Goal: Information Seeking & Learning: Check status

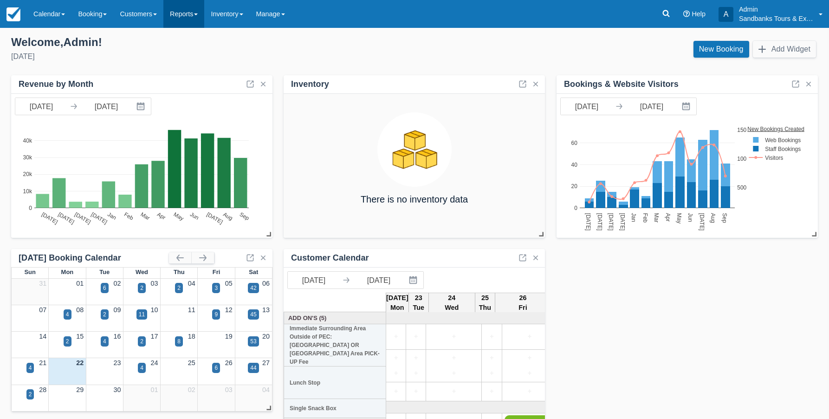
click at [182, 12] on link "Reports" at bounding box center [183, 14] width 41 height 28
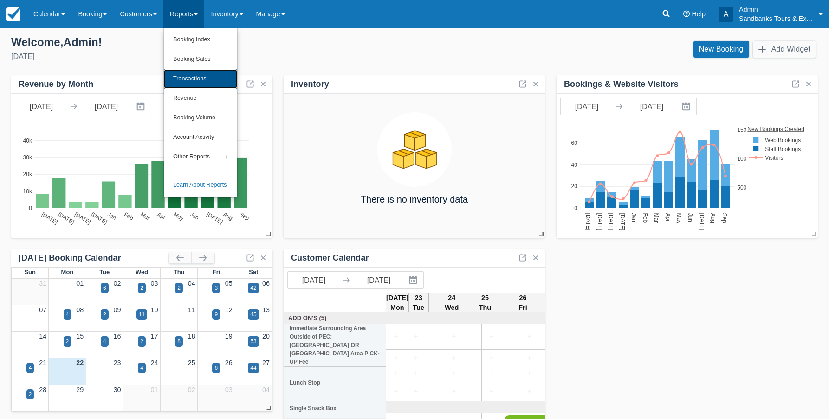
click at [187, 76] on link "Transactions" at bounding box center [200, 78] width 73 height 19
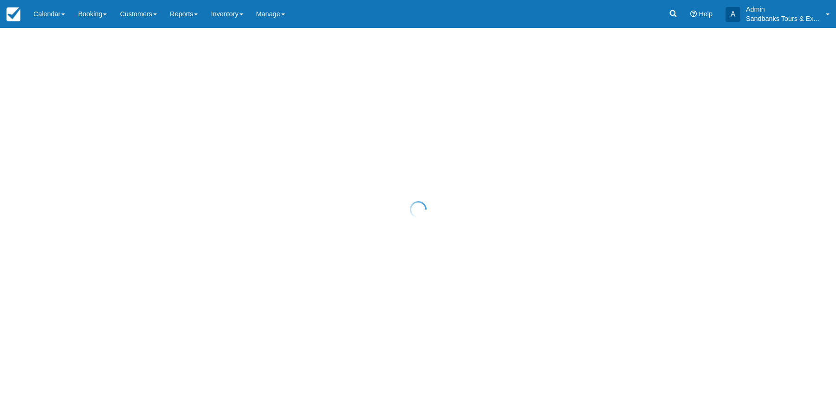
select select "10"
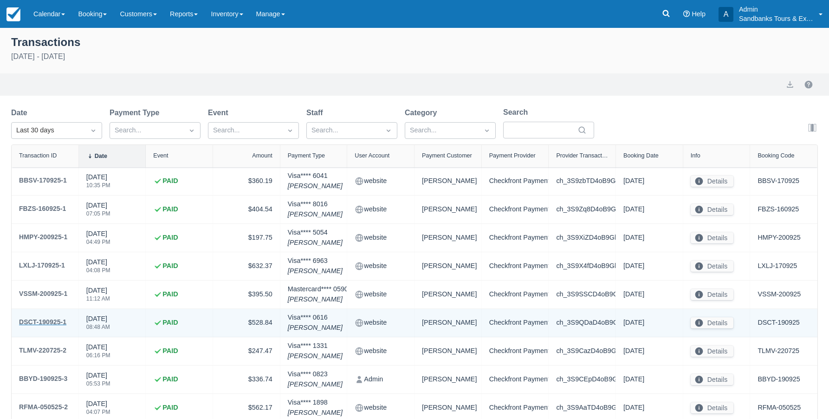
click at [54, 321] on div "DSCT-190925-1" at bounding box center [42, 321] width 47 height 11
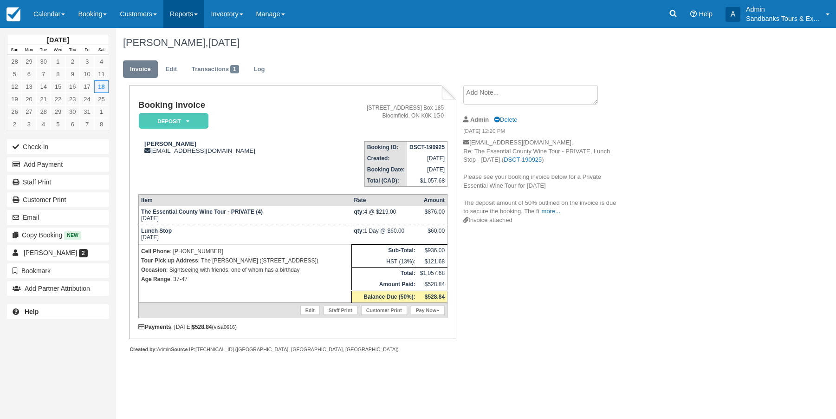
click at [201, 15] on link "Reports" at bounding box center [183, 14] width 41 height 28
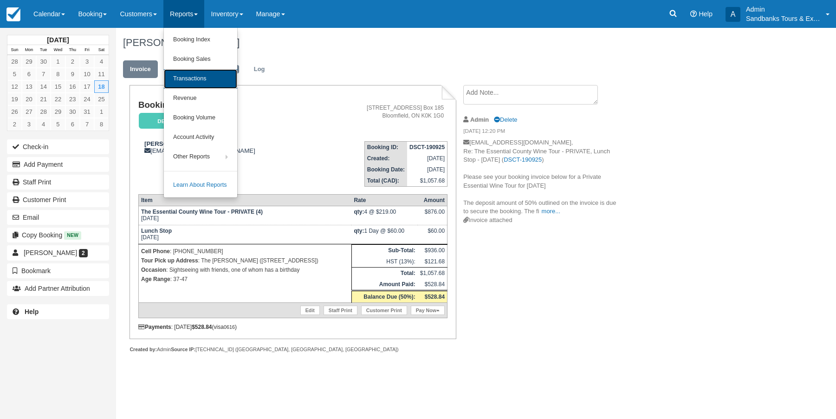
click at [199, 81] on link "Transactions" at bounding box center [200, 78] width 73 height 19
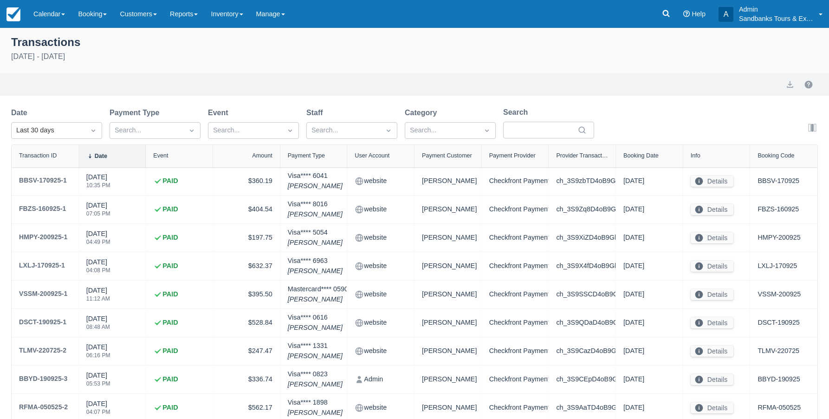
select select "10"
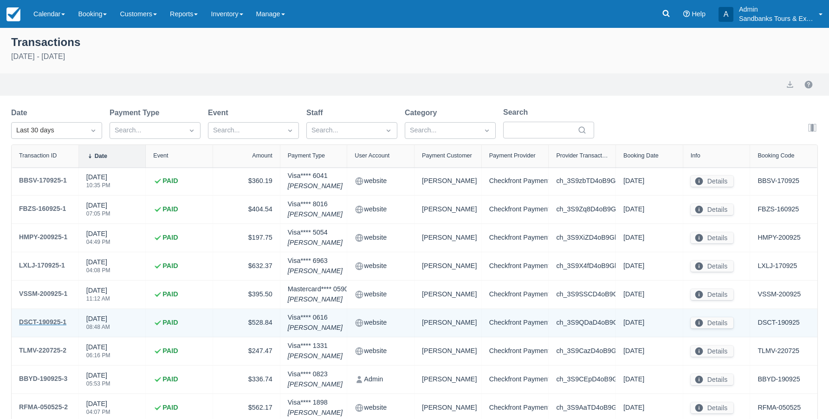
click at [41, 322] on div "DSCT-190925-1" at bounding box center [42, 321] width 47 height 11
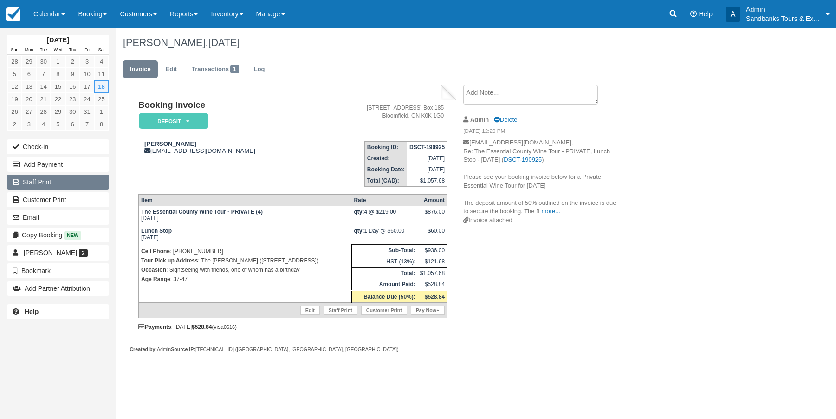
click at [42, 186] on link "Staff Print" at bounding box center [58, 181] width 102 height 15
click at [180, 15] on link "Reports" at bounding box center [183, 14] width 41 height 28
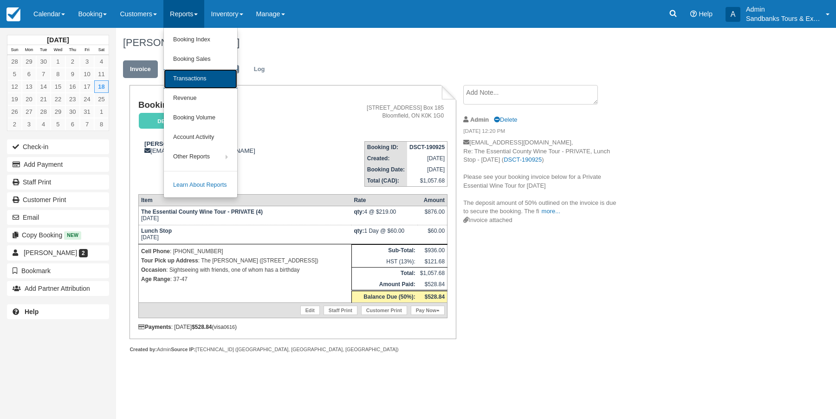
click at [188, 79] on link "Transactions" at bounding box center [200, 78] width 73 height 19
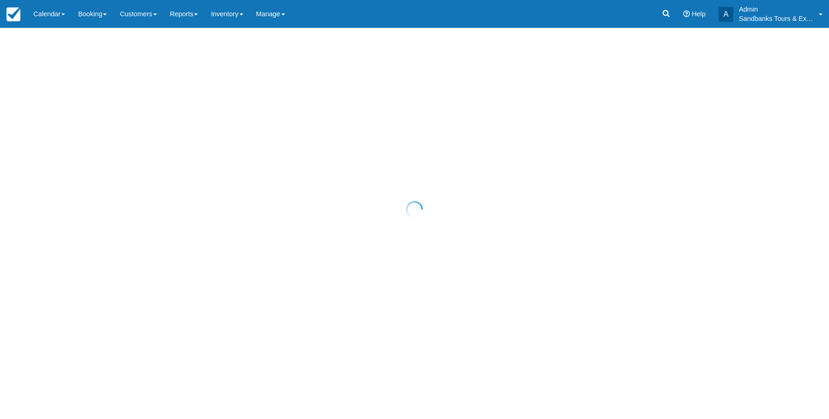
select select "10"
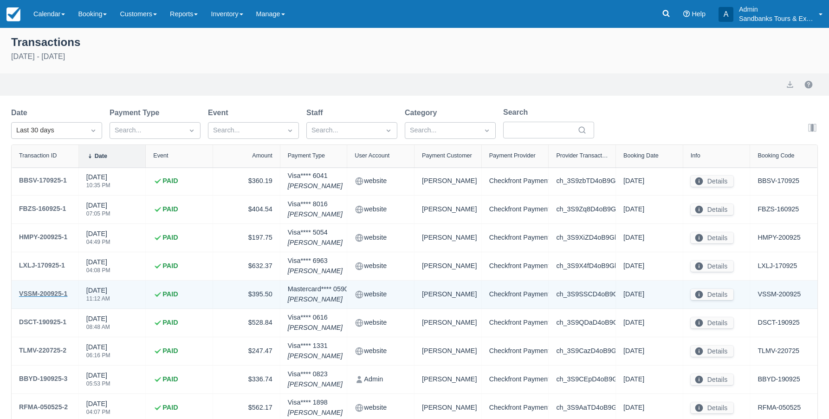
click at [56, 292] on div "VSSM-200925-1" at bounding box center [43, 293] width 48 height 11
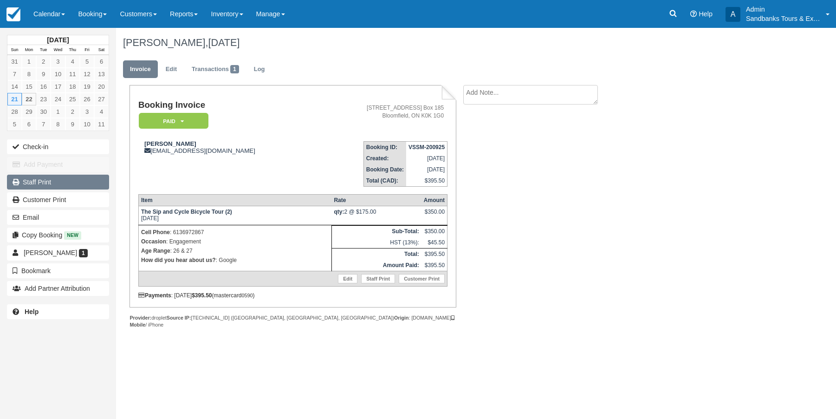
click at [45, 182] on link "Staff Print" at bounding box center [58, 181] width 102 height 15
click at [188, 17] on link "Reports" at bounding box center [183, 14] width 41 height 28
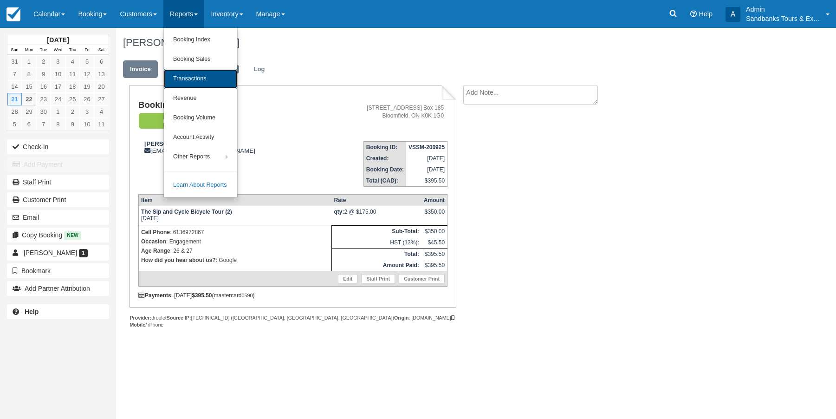
click at [195, 78] on link "Transactions" at bounding box center [200, 78] width 73 height 19
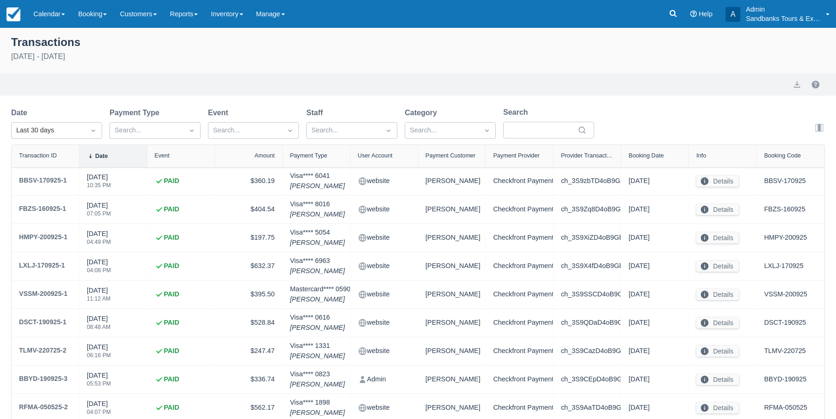
select select "10"
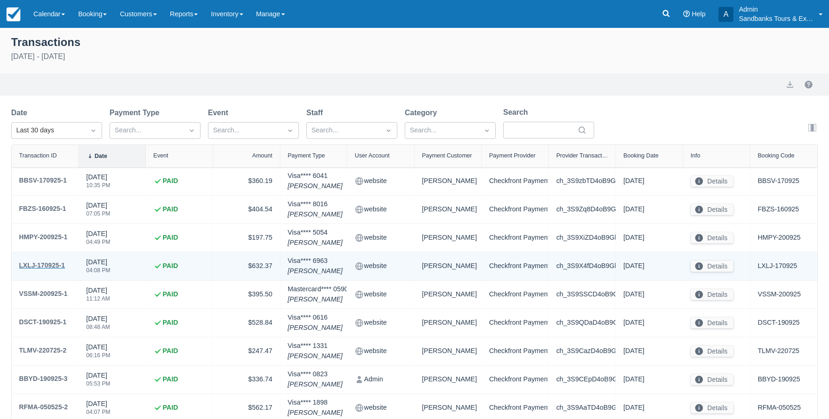
click at [41, 267] on div "LXLJ-170925-1" at bounding box center [42, 264] width 46 height 11
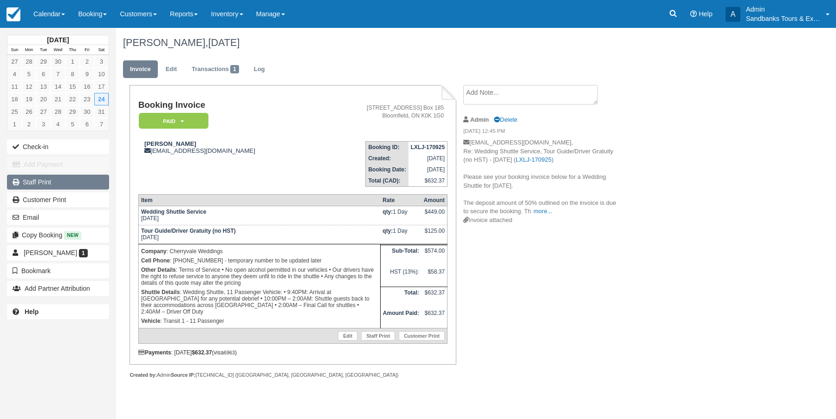
click at [37, 183] on link "Staff Print" at bounding box center [58, 181] width 102 height 15
click at [194, 17] on link "Reports" at bounding box center [183, 14] width 41 height 28
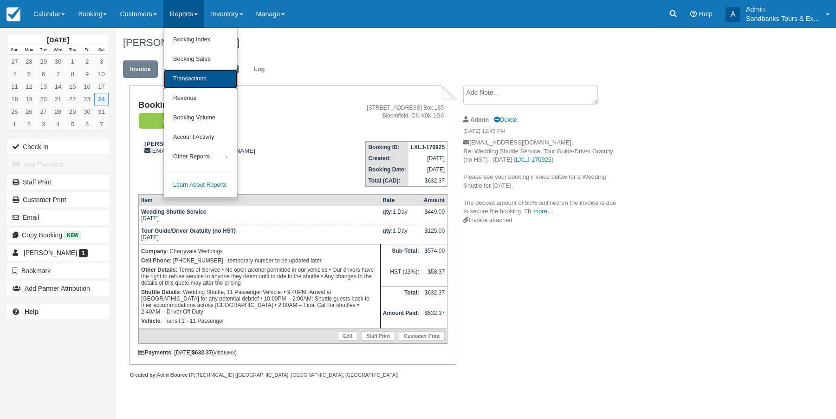
click at [197, 78] on link "Transactions" at bounding box center [200, 78] width 73 height 19
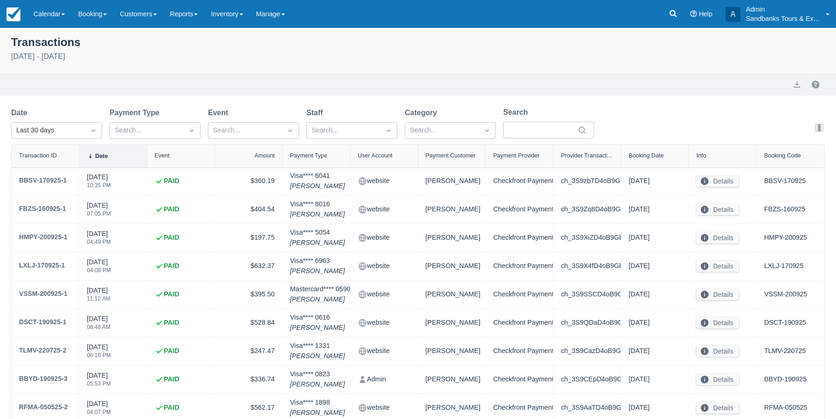
select select "10"
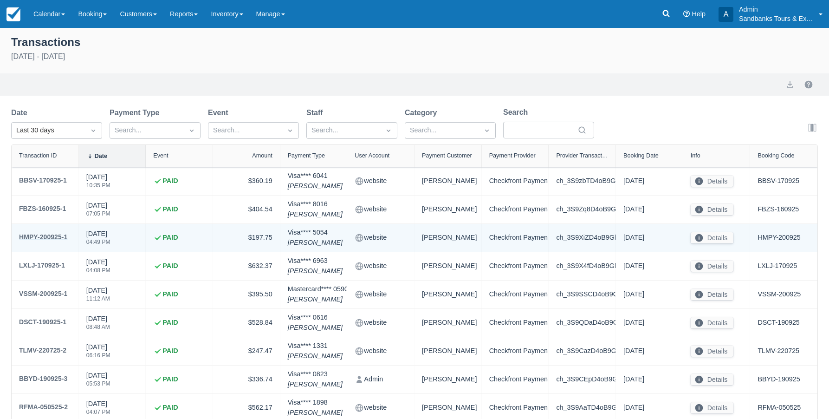
click at [49, 237] on div "HMPY-200925-1" at bounding box center [43, 236] width 48 height 11
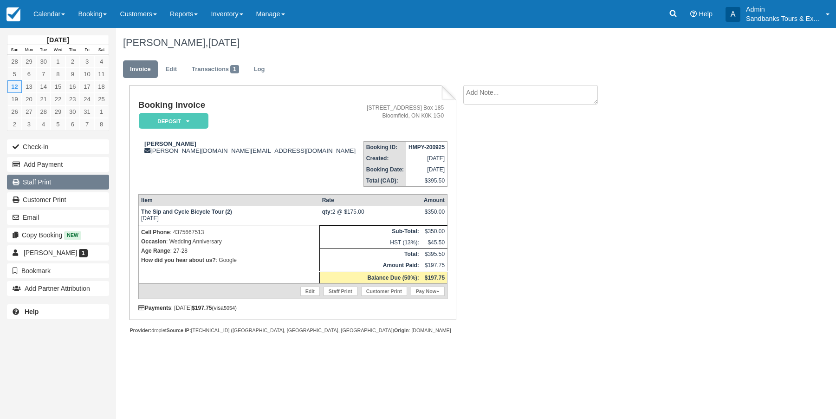
click at [31, 181] on link "Staff Print" at bounding box center [58, 181] width 102 height 15
click at [201, 19] on link "Reports" at bounding box center [183, 14] width 41 height 28
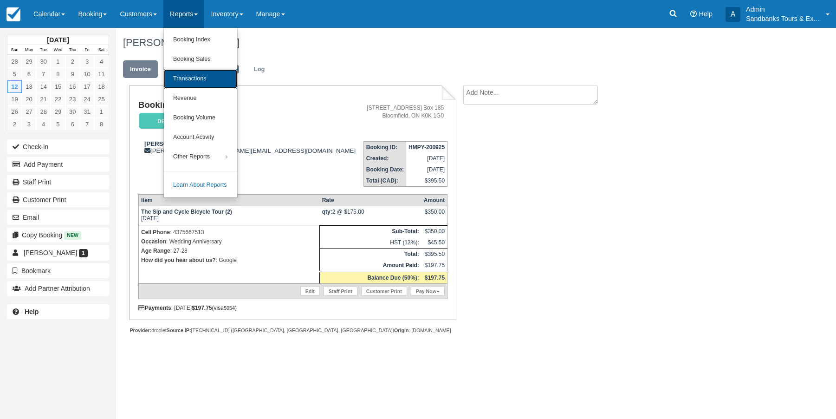
click at [203, 80] on link "Transactions" at bounding box center [200, 78] width 73 height 19
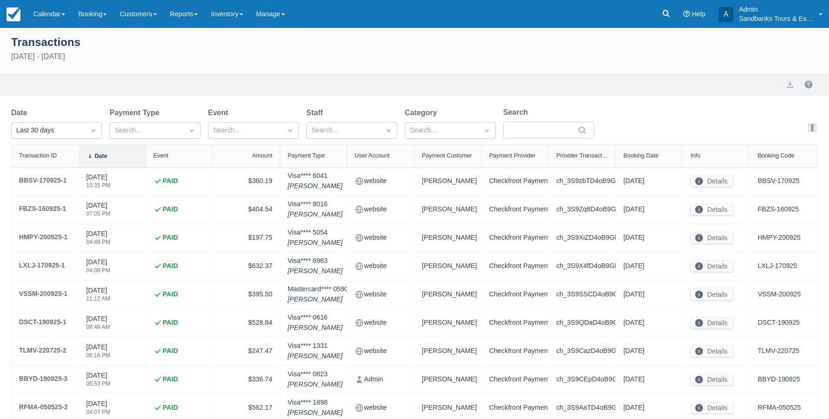
select select "10"
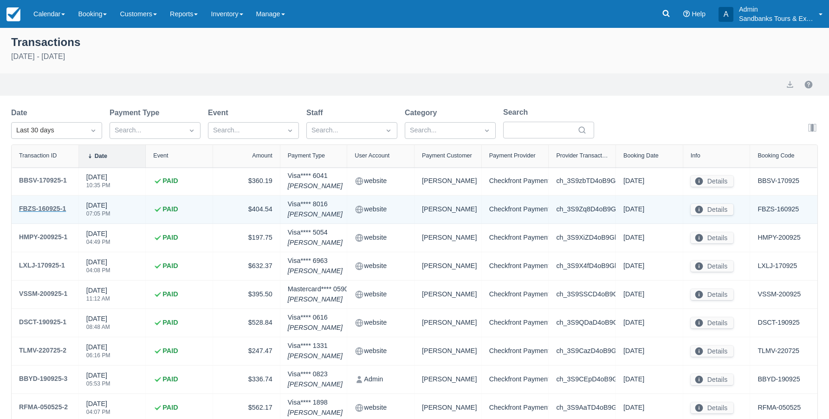
click at [32, 206] on div "FBZS-160925-1" at bounding box center [42, 208] width 47 height 11
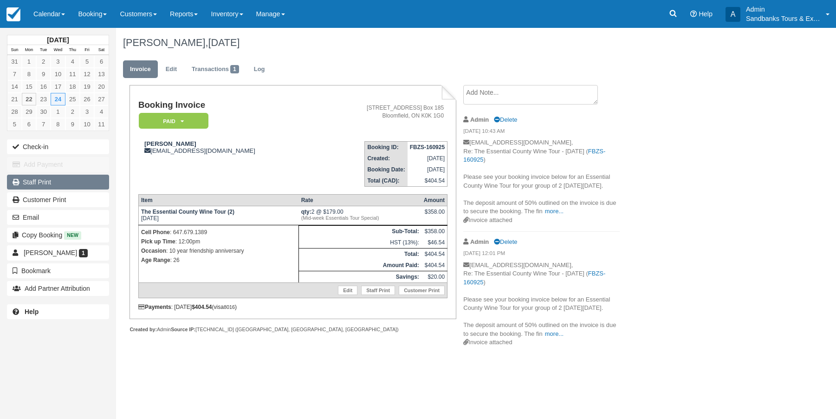
click at [36, 181] on link "Staff Print" at bounding box center [58, 181] width 102 height 15
click at [188, 17] on link "Reports" at bounding box center [183, 14] width 41 height 28
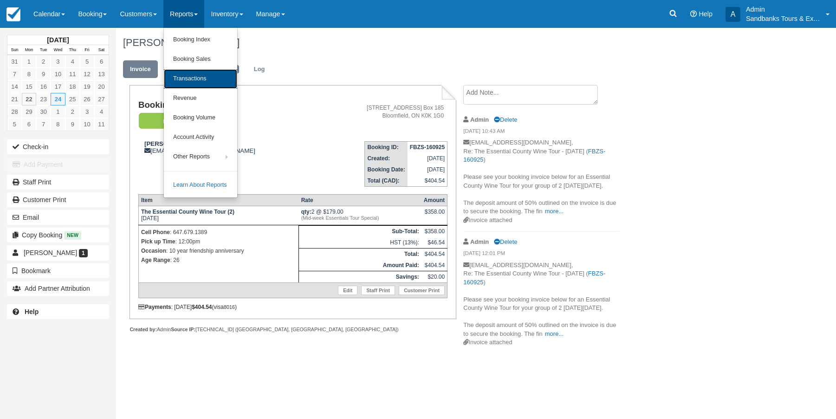
click at [191, 75] on link "Transactions" at bounding box center [200, 78] width 73 height 19
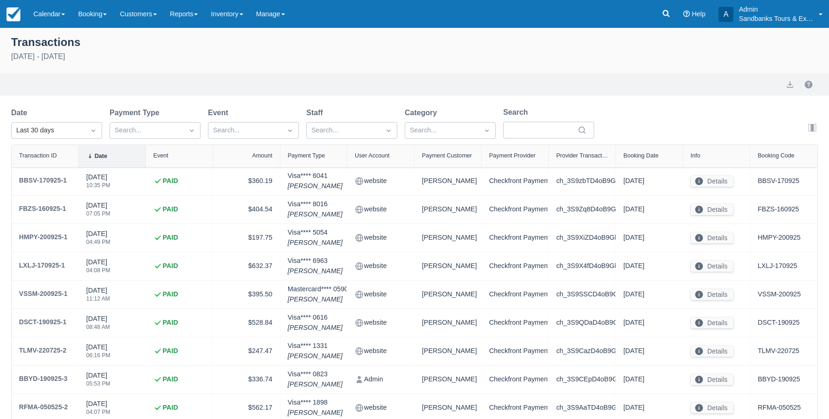
select select "10"
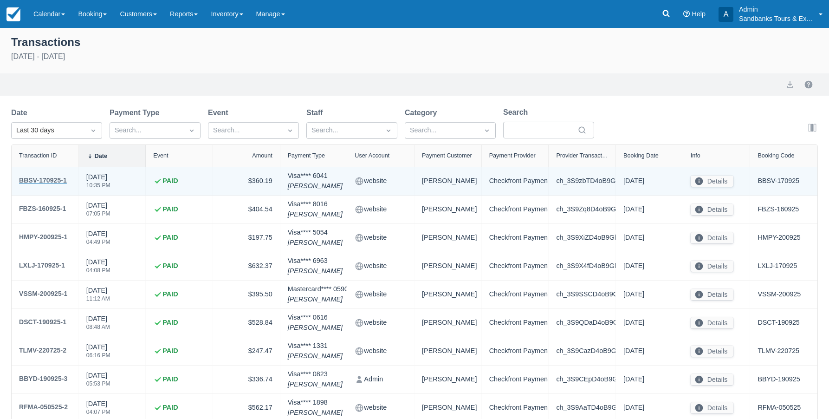
click at [49, 181] on div "BBSV-170925-1" at bounding box center [43, 179] width 48 height 11
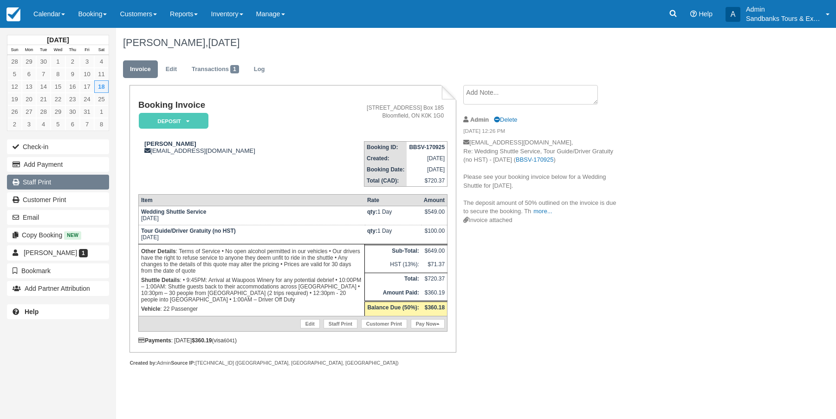
click at [44, 181] on link "Staff Print" at bounding box center [58, 181] width 102 height 15
click at [198, 13] on span at bounding box center [196, 14] width 4 height 2
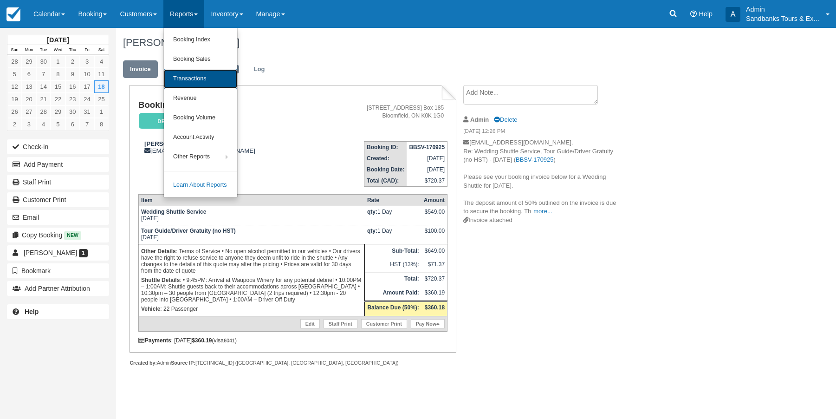
click at [203, 79] on link "Transactions" at bounding box center [200, 78] width 73 height 19
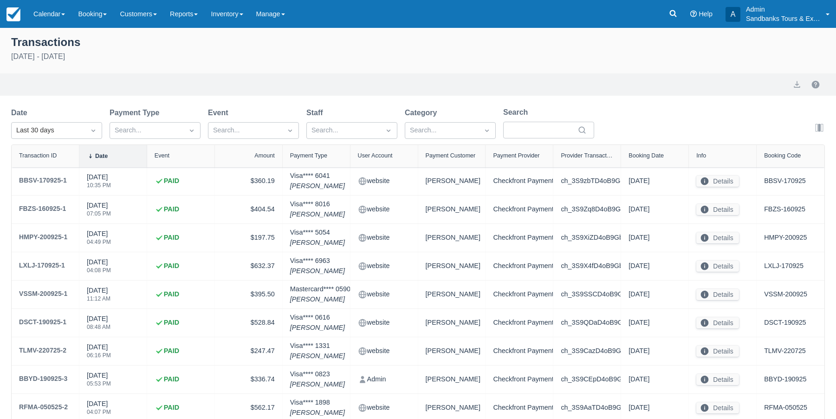
select select "10"
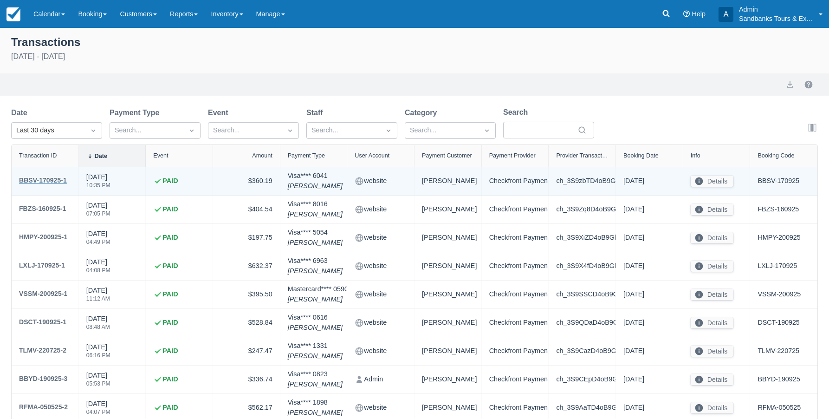
click at [59, 178] on div "BBSV-170925-1" at bounding box center [43, 179] width 48 height 11
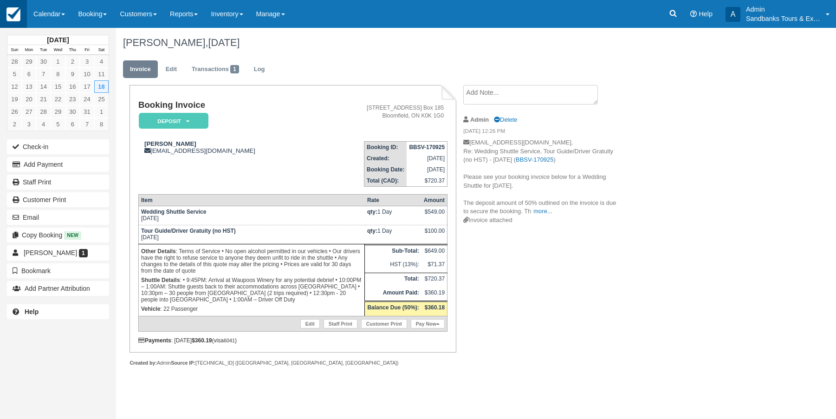
click at [16, 18] on img at bounding box center [13, 14] width 14 height 14
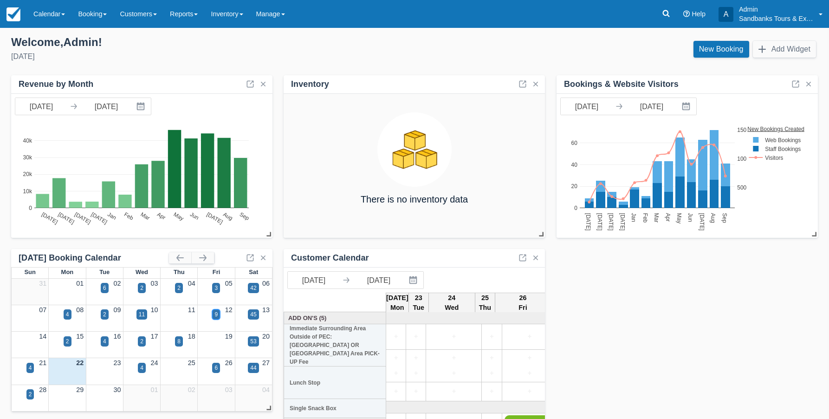
click at [220, 316] on div "9" at bounding box center [216, 314] width 8 height 10
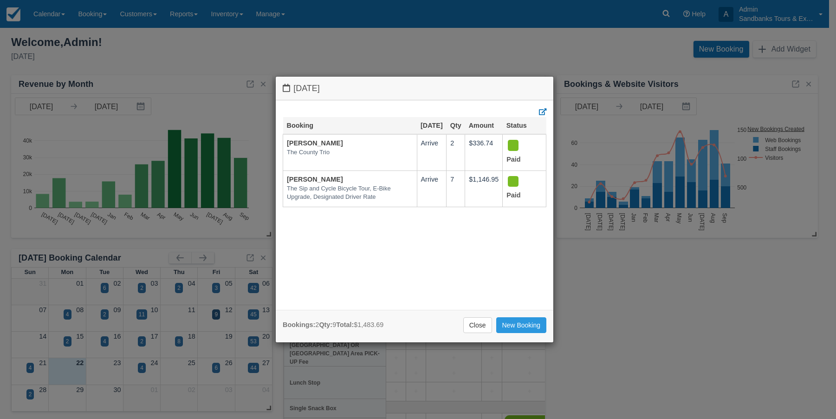
click at [221, 337] on div "Friday September 12 2025 Booking Sept 12 Qty Amount Status Jenny Gruner The Cou…" at bounding box center [418, 209] width 836 height 419
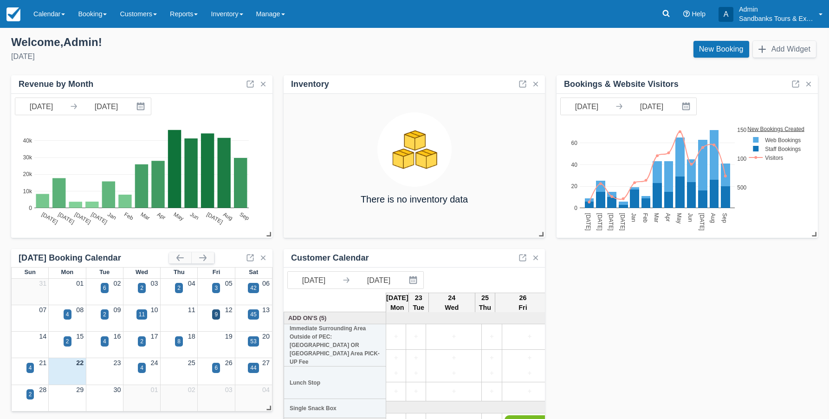
click at [221, 337] on div "19" at bounding box center [216, 336] width 37 height 10
click at [255, 337] on div "53" at bounding box center [253, 341] width 6 height 8
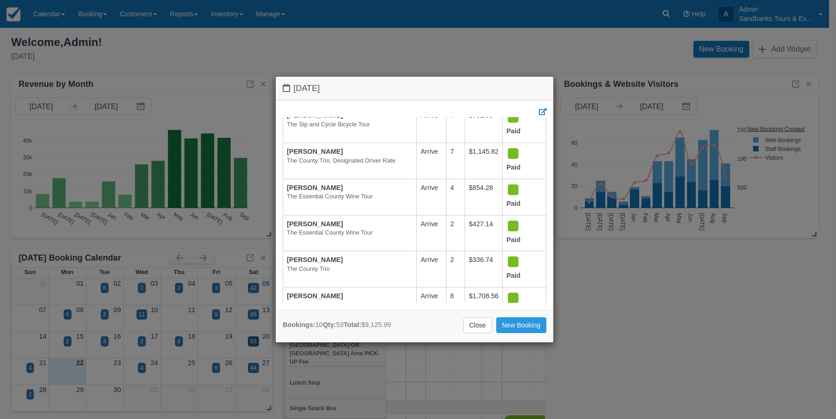
scroll to position [219, 0]
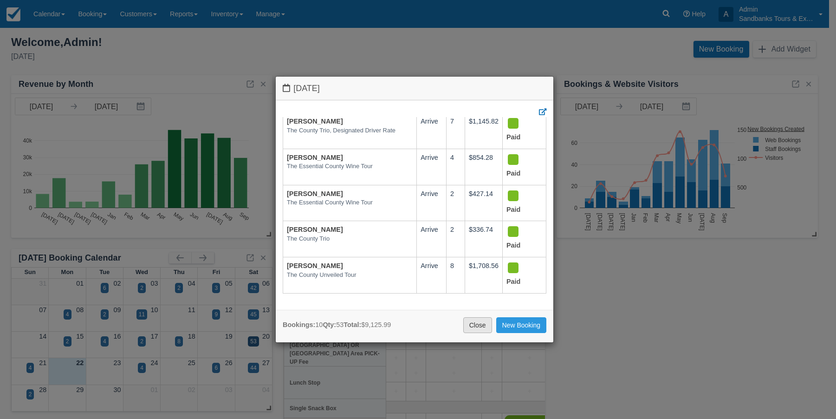
click at [479, 328] on link "Close" at bounding box center [477, 325] width 29 height 16
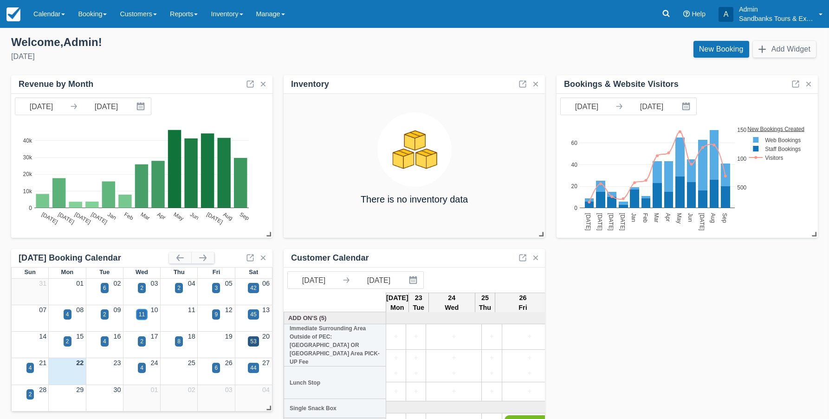
click at [142, 319] on div "11" at bounding box center [141, 314] width 11 height 10
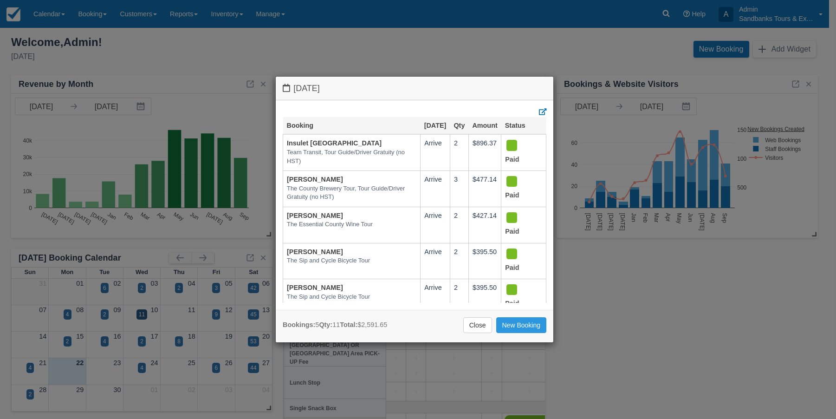
click at [180, 340] on div "Wednesday September 10 2025 Booking Sept 10 Qty Amount Status Insulet Canada Te…" at bounding box center [418, 209] width 836 height 419
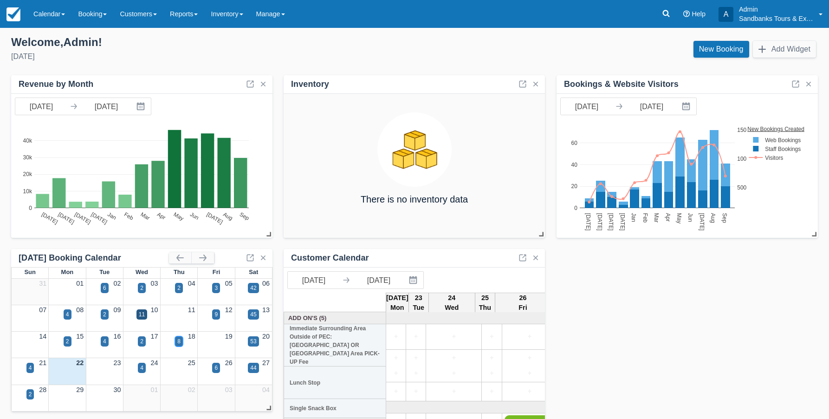
click at [180, 340] on div "8" at bounding box center [178, 341] width 3 height 8
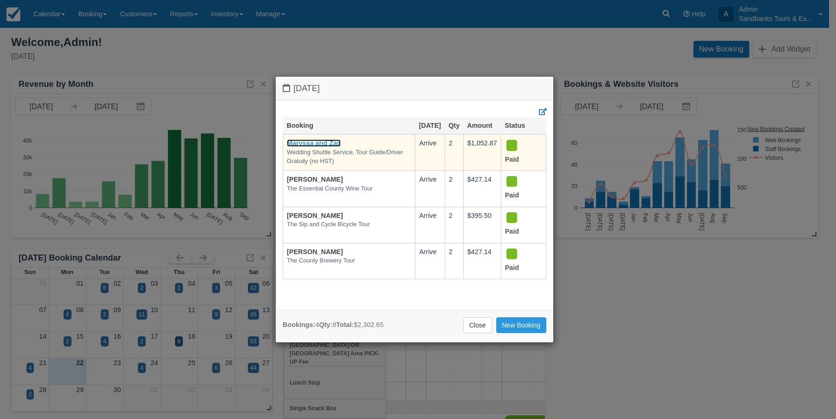
click at [310, 147] on link "Maryssa and Zac" at bounding box center [314, 142] width 54 height 7
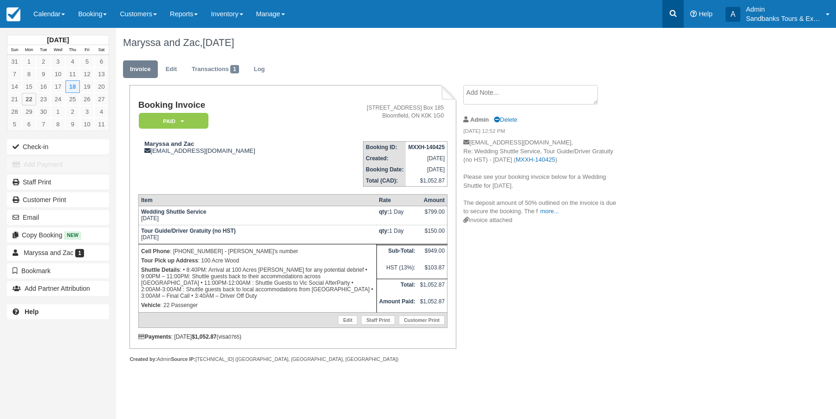
click at [671, 13] on icon at bounding box center [672, 13] width 9 height 9
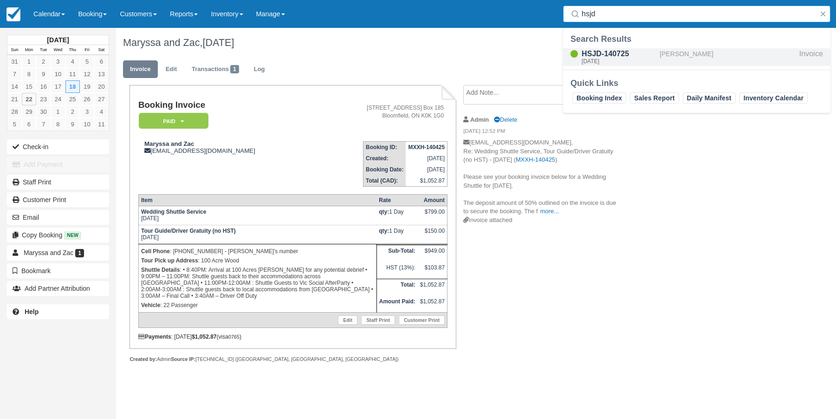
type input "hsjd"
click at [596, 55] on div "HSJD-140725" at bounding box center [618, 53] width 74 height 11
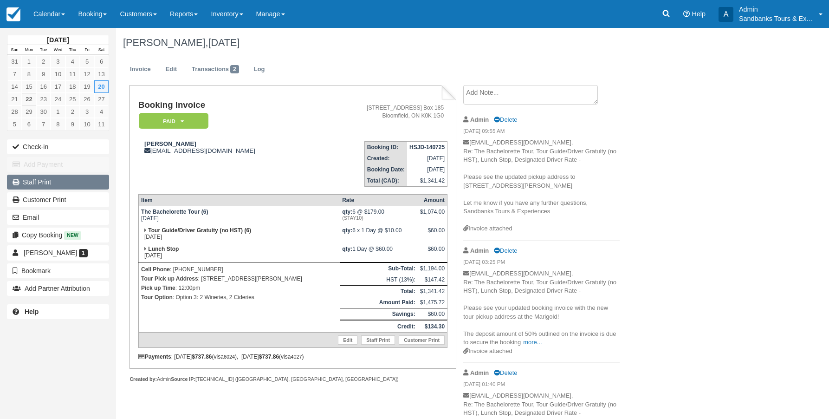
click at [39, 186] on link "Staff Print" at bounding box center [58, 181] width 102 height 15
click at [32, 186] on link "Staff Print" at bounding box center [58, 181] width 102 height 15
click at [665, 12] on icon at bounding box center [665, 13] width 9 height 9
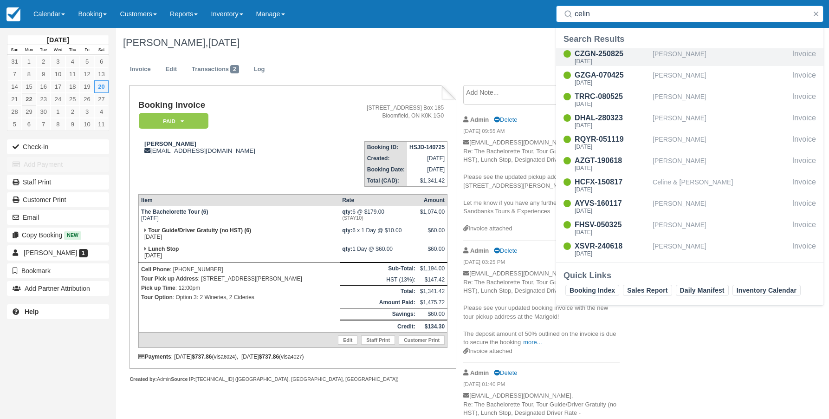
type input "celin"
click at [645, 53] on div "CZGN-250825" at bounding box center [612, 53] width 74 height 11
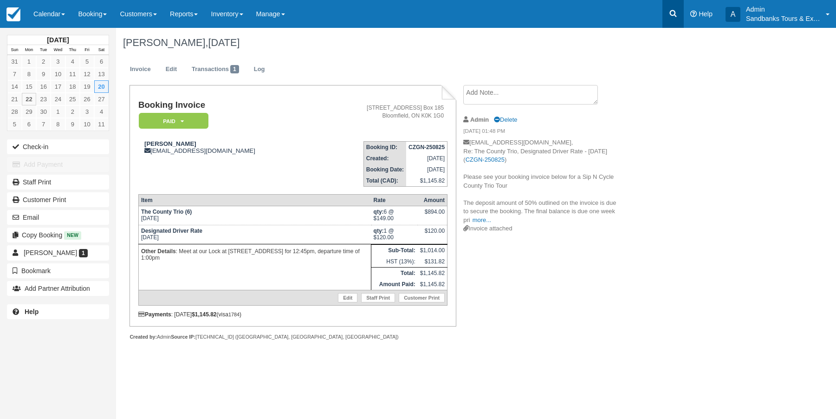
click at [669, 10] on icon at bounding box center [672, 13] width 9 height 9
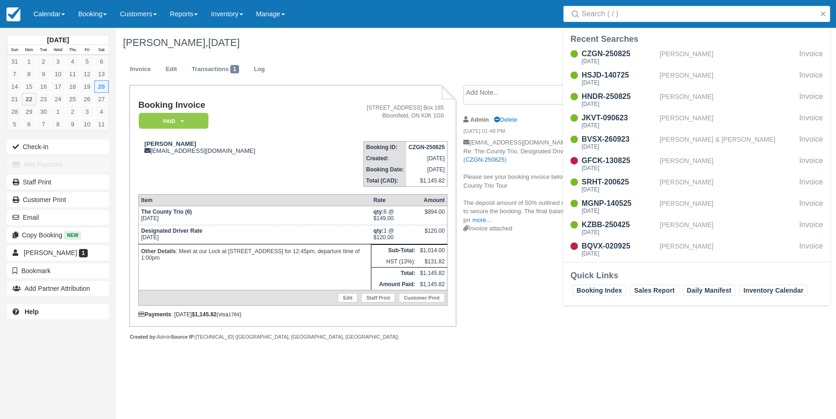
click at [639, 14] on input "Search" at bounding box center [698, 14] width 234 height 17
type input "[PERSON_NAME]"
click at [630, 54] on div "BBYD-190925" at bounding box center [618, 53] width 74 height 11
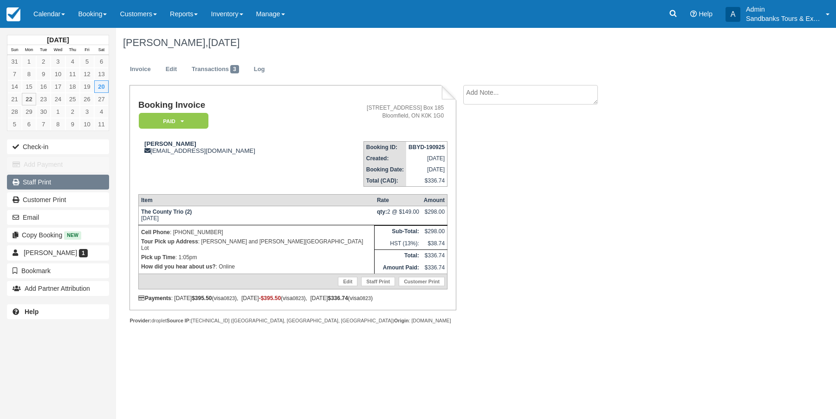
click at [45, 184] on link "Staff Print" at bounding box center [58, 181] width 102 height 15
click at [63, 187] on link "Staff Print" at bounding box center [58, 181] width 102 height 15
click at [162, 17] on link "Customers" at bounding box center [138, 14] width 50 height 28
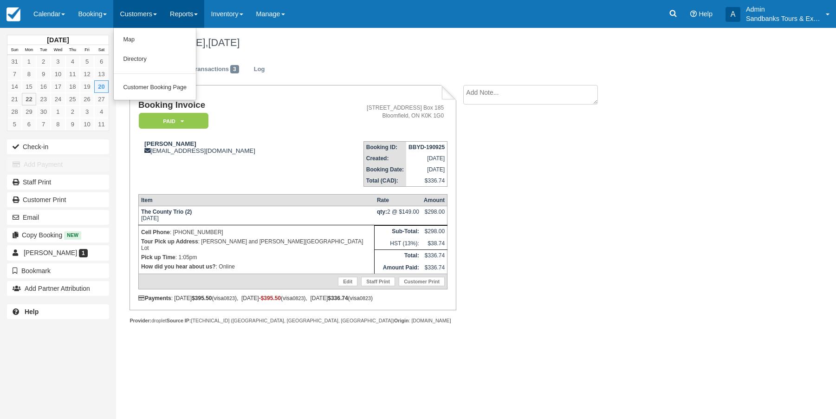
click at [182, 14] on link "Reports" at bounding box center [183, 14] width 41 height 28
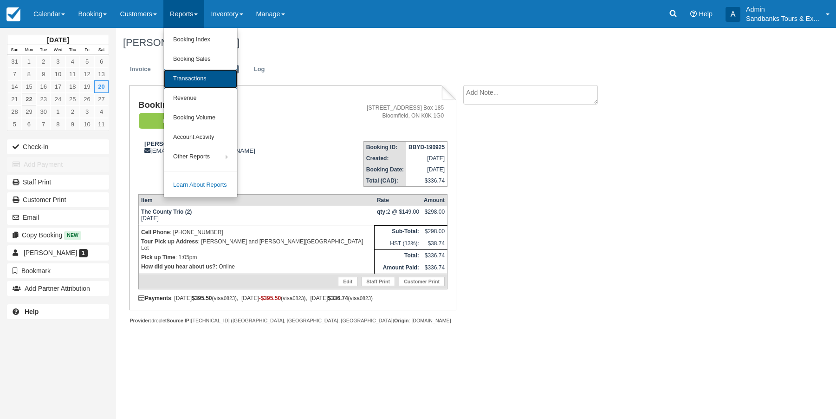
click at [201, 77] on link "Transactions" at bounding box center [200, 78] width 73 height 19
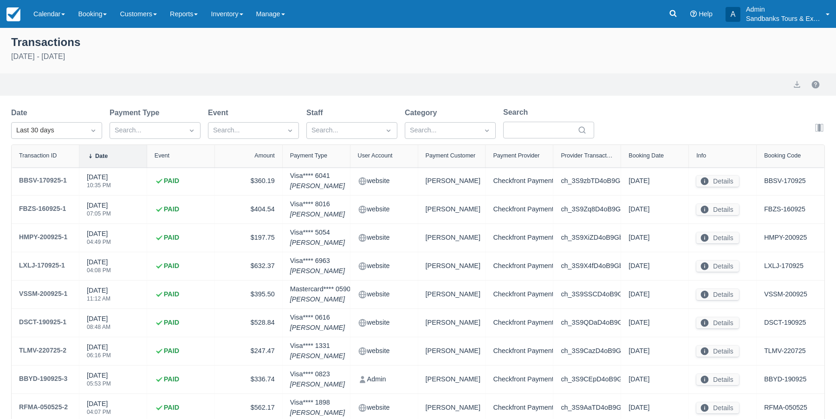
select select "10"
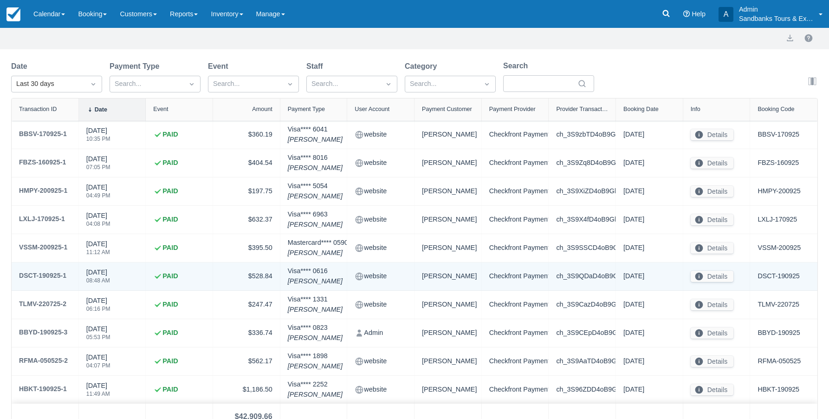
scroll to position [82, 0]
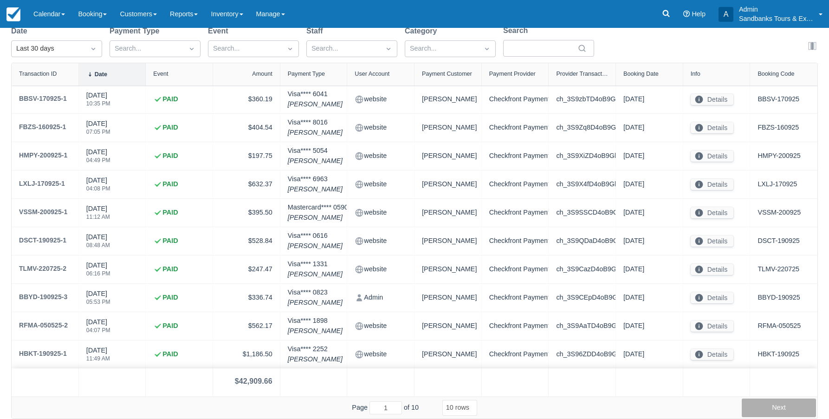
click at [767, 408] on button "Next" at bounding box center [779, 407] width 74 height 19
type input "2"
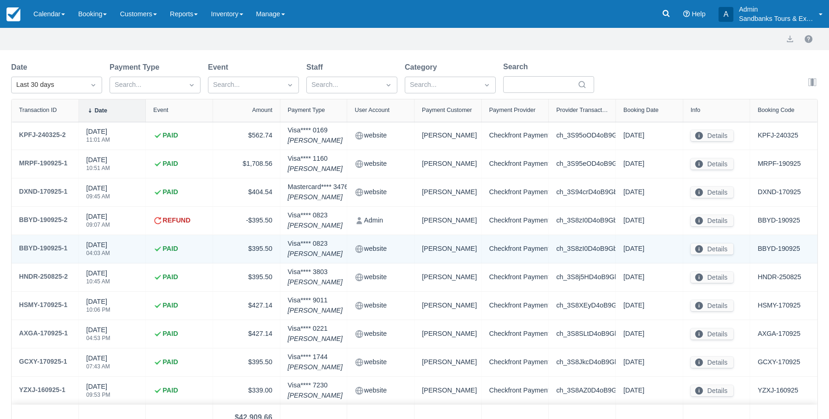
scroll to position [35, 0]
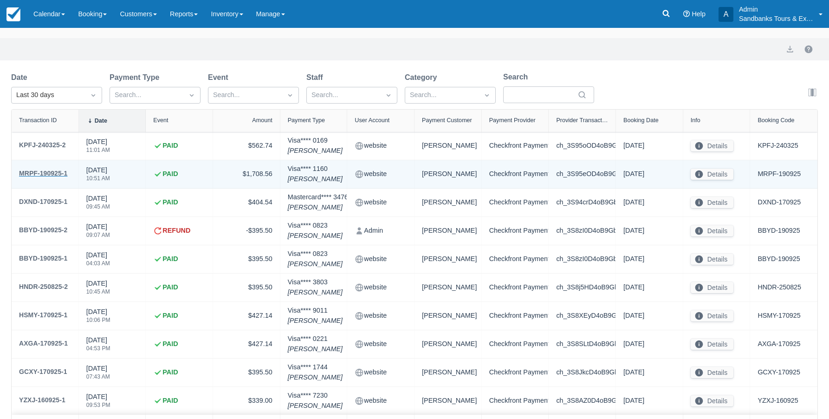
click at [37, 170] on div "MRPF-190925-1" at bounding box center [43, 173] width 48 height 11
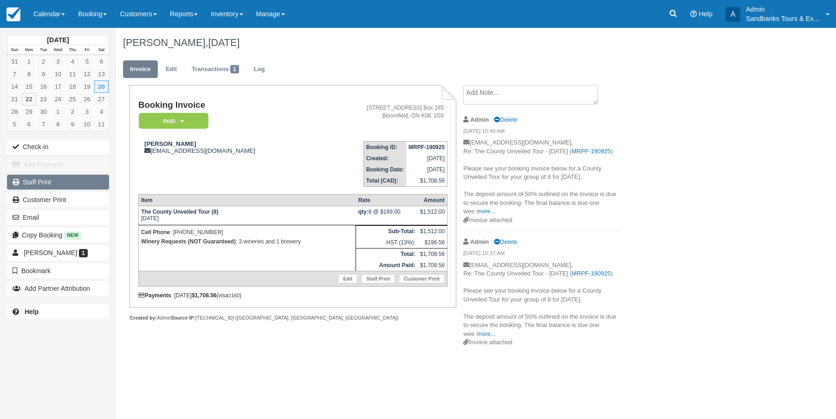
click at [47, 179] on link "Staff Print" at bounding box center [58, 181] width 102 height 15
click at [673, 14] on icon at bounding box center [672, 13] width 9 height 9
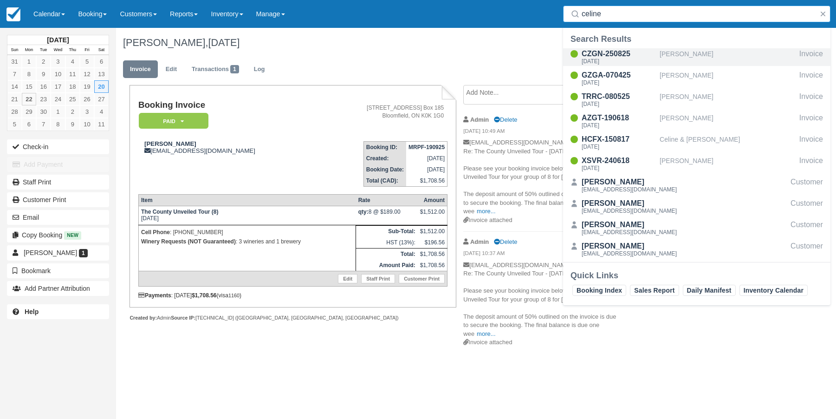
type input "celine"
click at [595, 56] on div "CZGN-250825" at bounding box center [618, 53] width 74 height 11
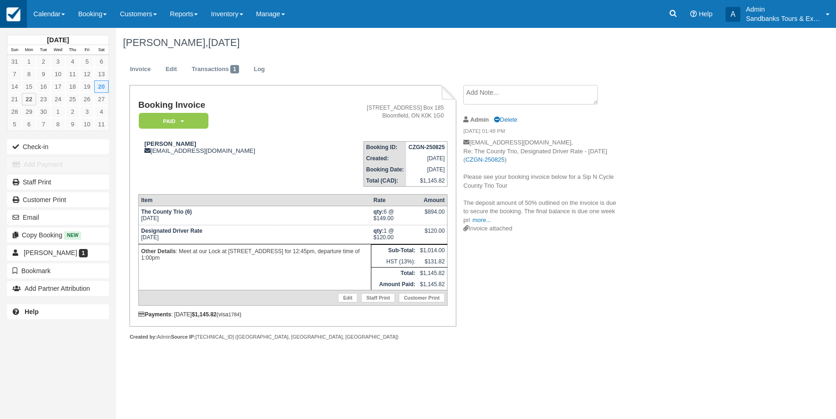
click at [12, 13] on img at bounding box center [13, 14] width 14 height 14
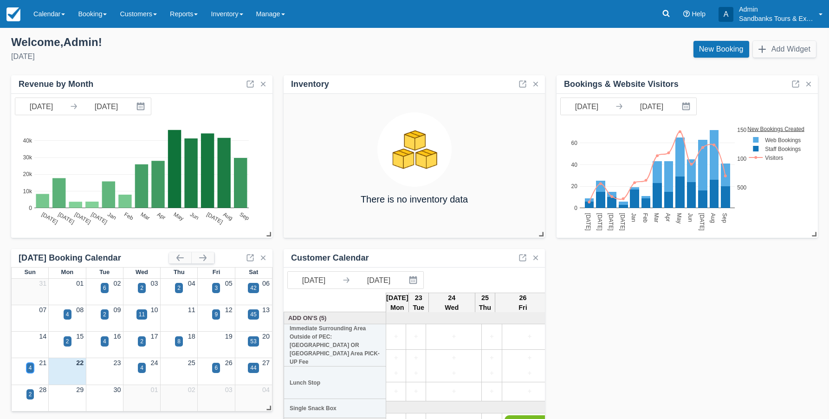
click at [31, 367] on div "4" at bounding box center [30, 367] width 3 height 8
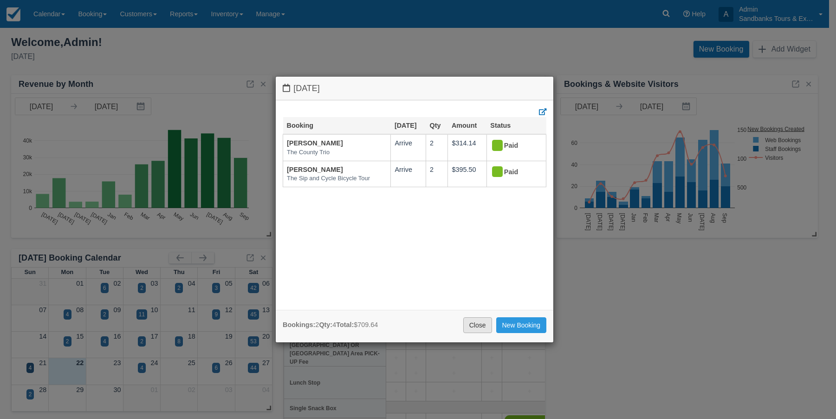
click at [484, 322] on link "Close" at bounding box center [477, 325] width 29 height 16
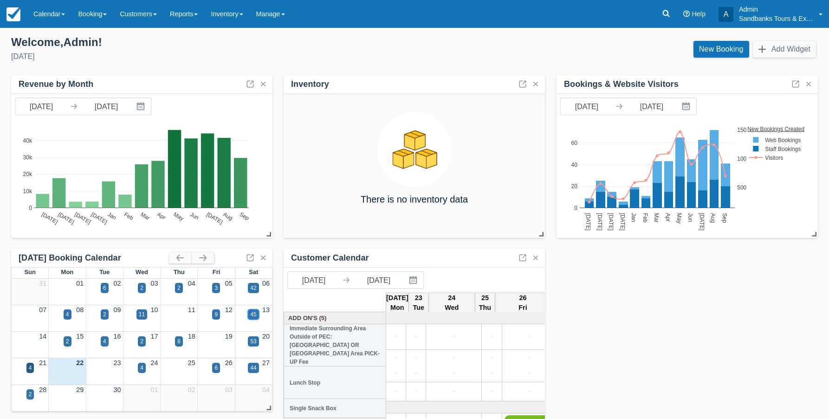
click at [250, 315] on div "45" at bounding box center [253, 314] width 6 height 8
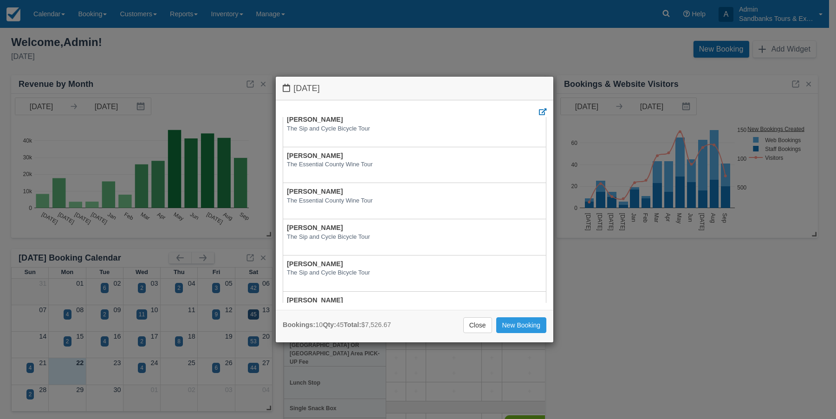
scroll to position [186, 0]
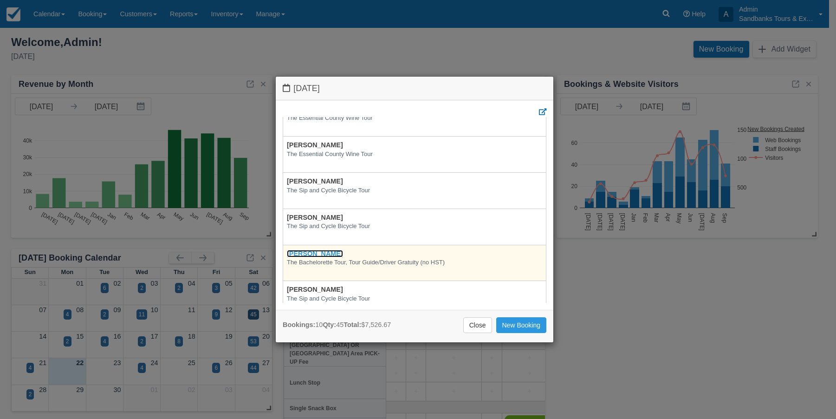
click at [305, 257] on link "[PERSON_NAME]" at bounding box center [315, 253] width 56 height 7
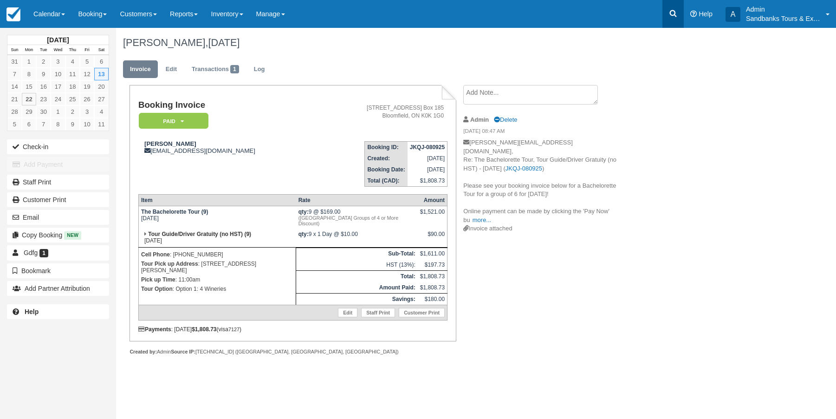
click at [675, 16] on icon at bounding box center [672, 13] width 9 height 9
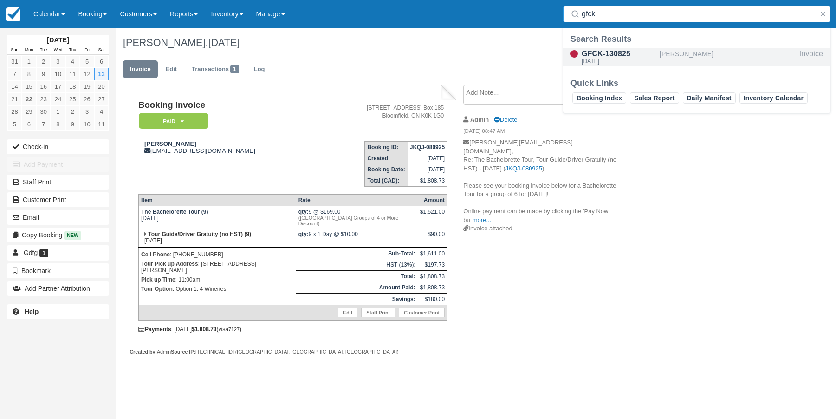
type input "gfck"
click at [638, 51] on div "GFCK-130825" at bounding box center [618, 53] width 74 height 11
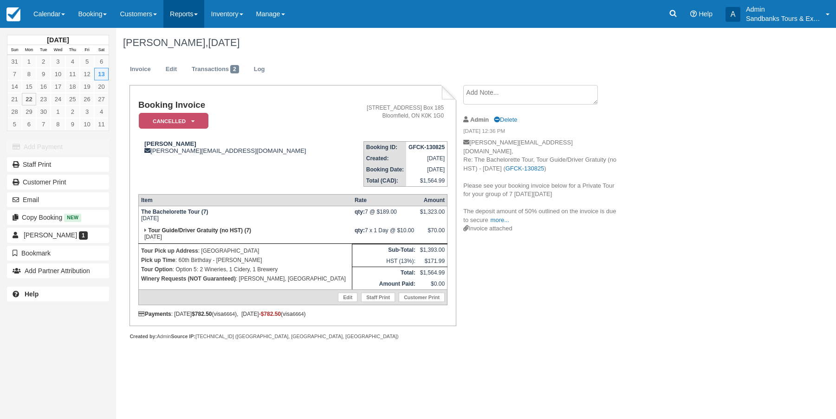
click at [183, 11] on link "Reports" at bounding box center [183, 14] width 41 height 28
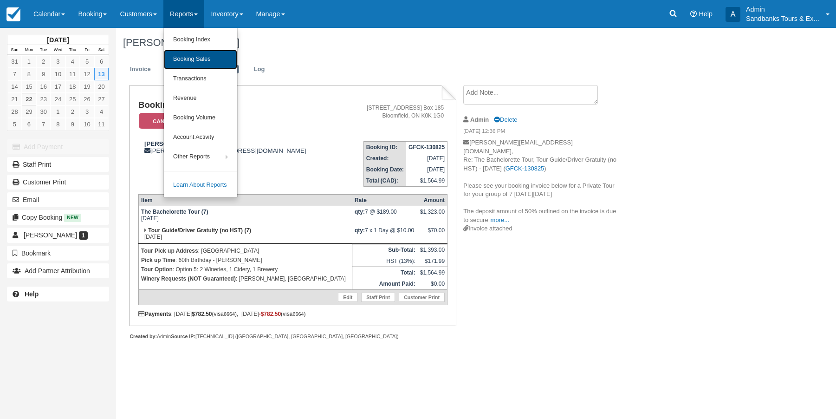
click at [204, 60] on link "Booking Sales" at bounding box center [200, 59] width 73 height 19
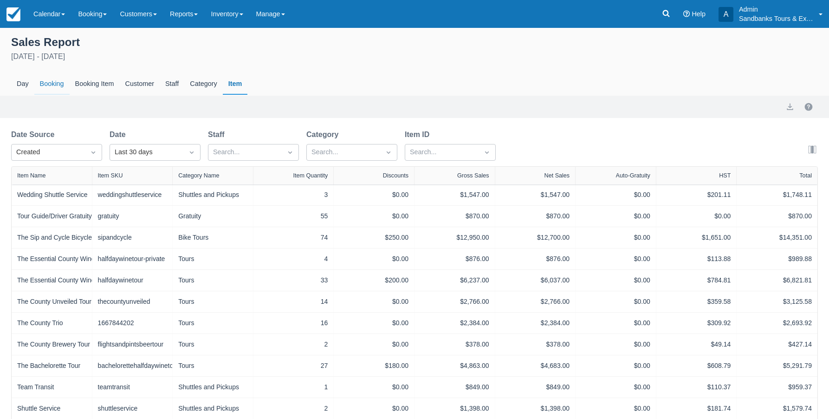
click at [53, 83] on div "Booking" at bounding box center [51, 83] width 35 height 21
select select "20"
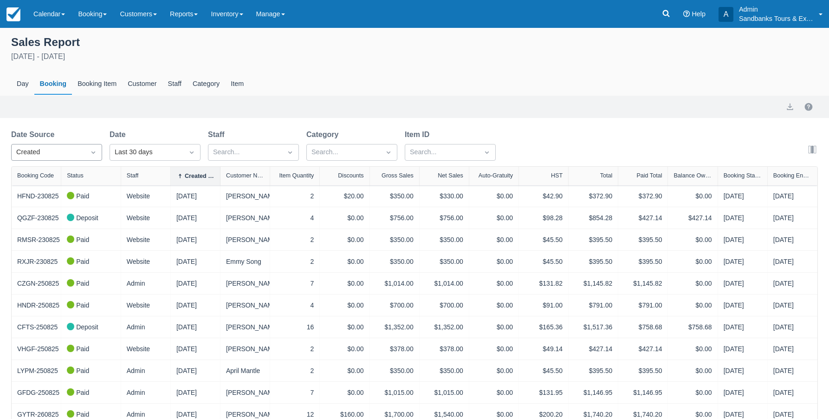
click at [95, 152] on icon "Dropdown icon" at bounding box center [93, 152] width 4 height 2
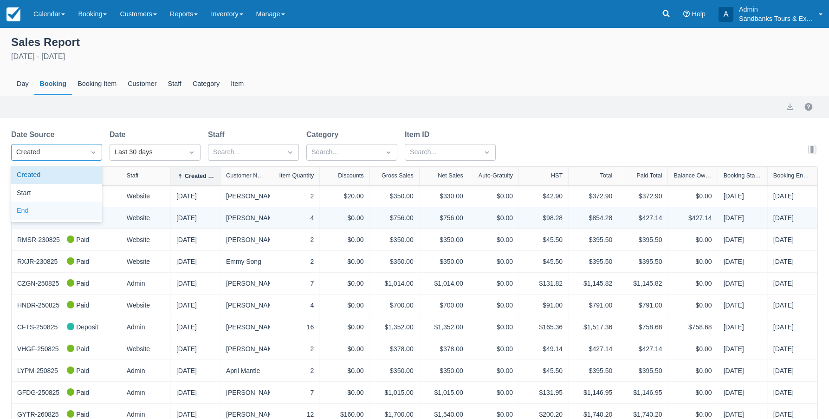
click at [39, 210] on div "End" at bounding box center [56, 211] width 91 height 18
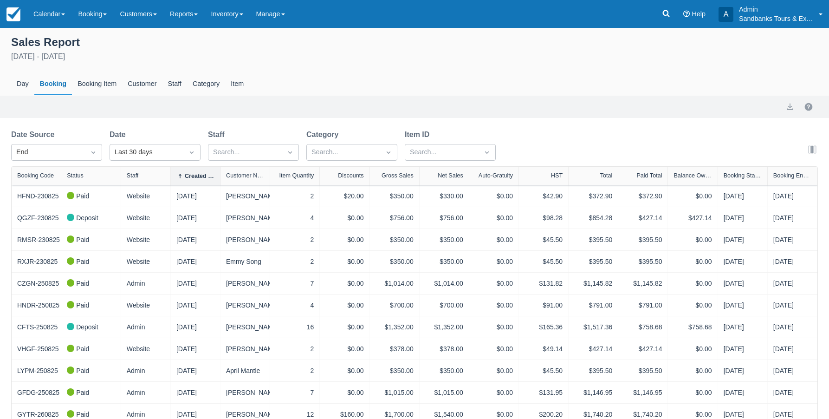
select select "20"
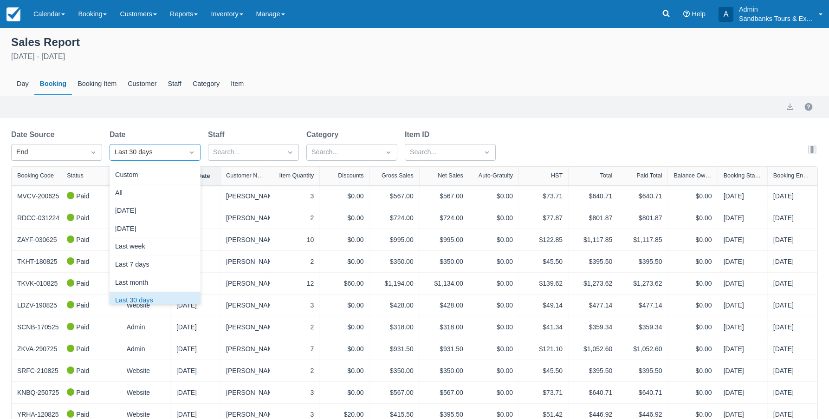
click at [197, 155] on div at bounding box center [191, 152] width 17 height 13
select select "20"
click at [147, 170] on div "Custom" at bounding box center [155, 175] width 91 height 18
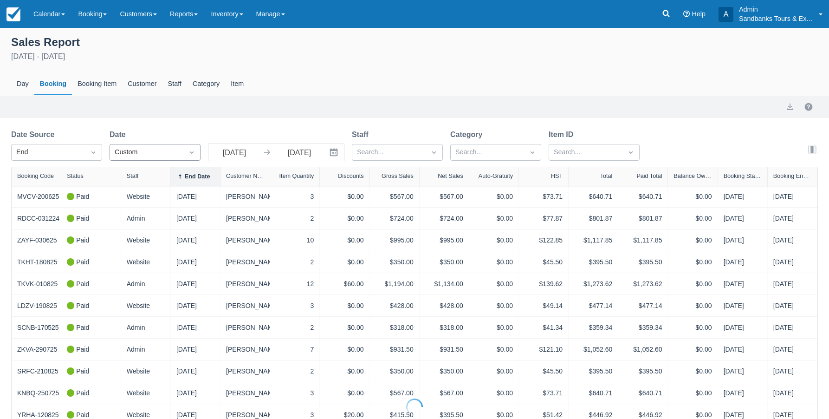
select select "20"
click at [337, 153] on icon "Interact with the calendar and add the check-in date for your trip." at bounding box center [334, 152] width 8 height 8
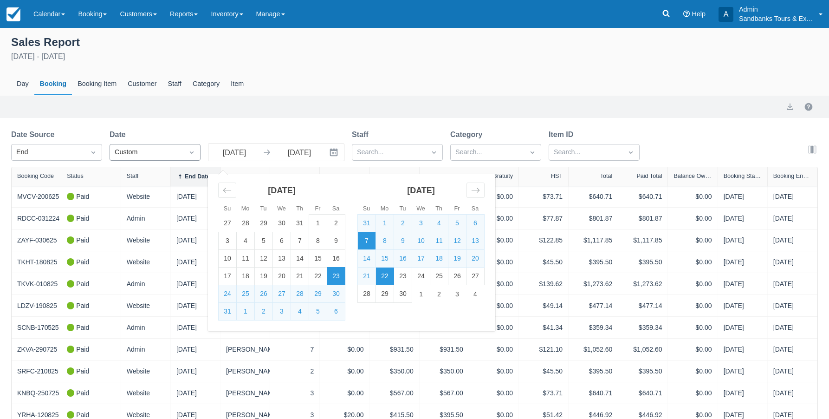
click at [365, 242] on td "7" at bounding box center [367, 241] width 18 height 18
type input "[DATE]"
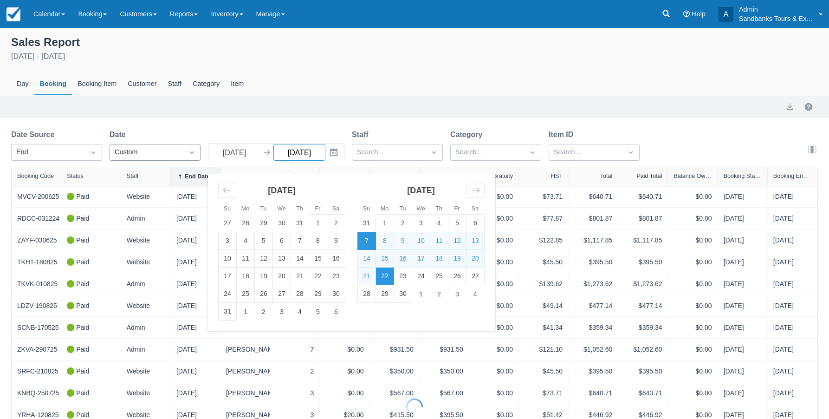
select select "20"
click at [476, 261] on td "20" at bounding box center [475, 259] width 18 height 18
type input "[DATE]"
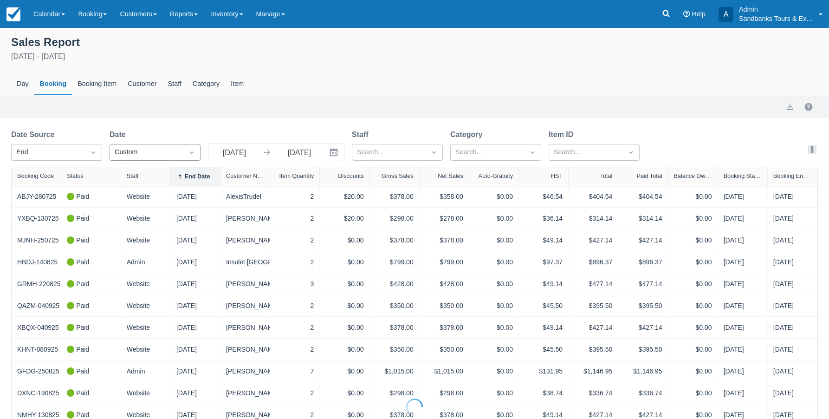
select select "20"
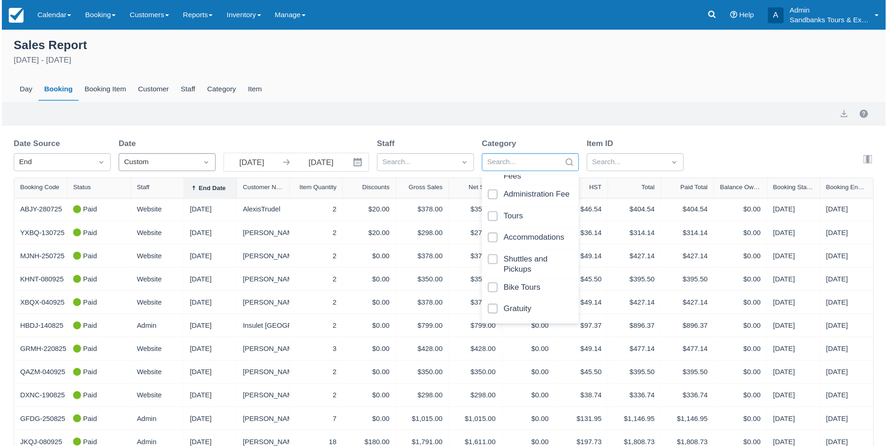
scroll to position [148, 0]
click at [494, 289] on div at bounding box center [496, 291] width 80 height 13
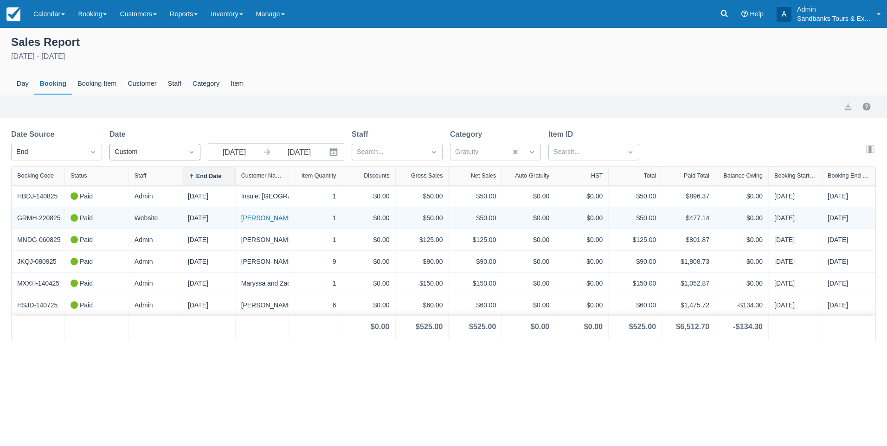
click at [249, 216] on link "Robin Ransom" at bounding box center [267, 218] width 53 height 10
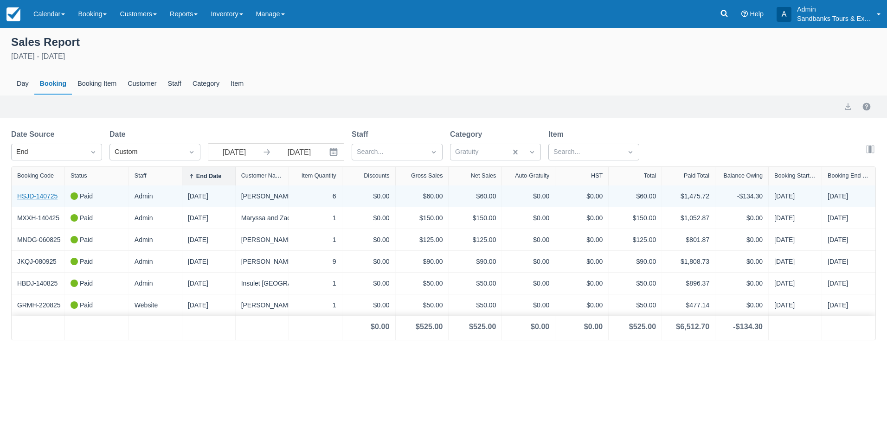
click at [28, 196] on link "HSJD-140725" at bounding box center [37, 197] width 40 height 10
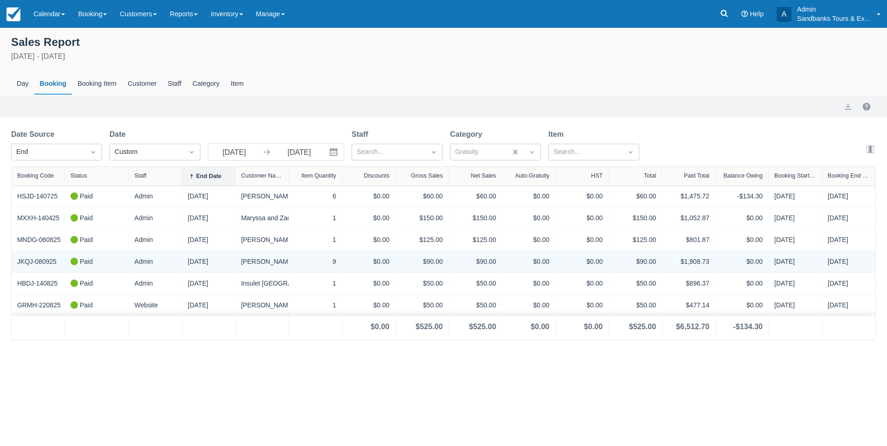
click at [396, 258] on div "$90.00" at bounding box center [422, 261] width 53 height 21
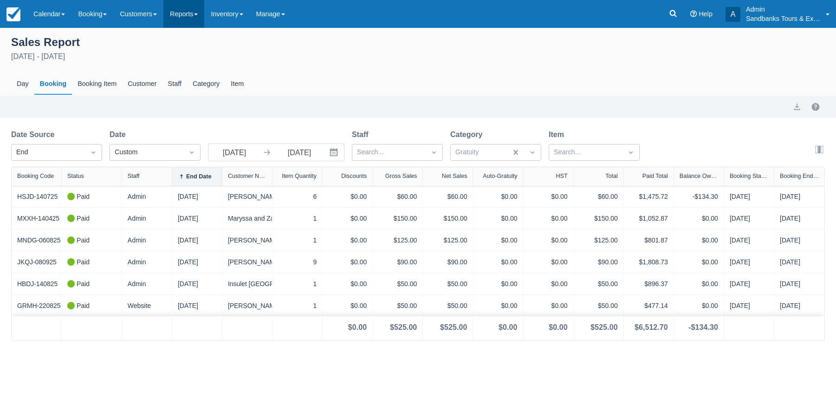
click at [188, 14] on link "Reports" at bounding box center [183, 14] width 41 height 28
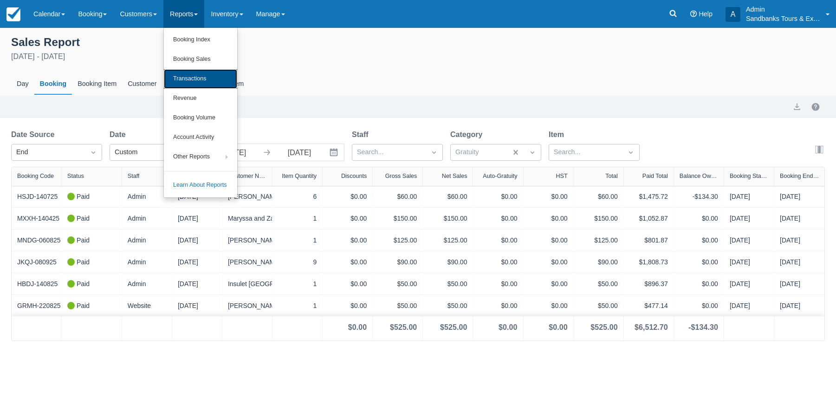
click at [204, 79] on link "Transactions" at bounding box center [200, 78] width 73 height 19
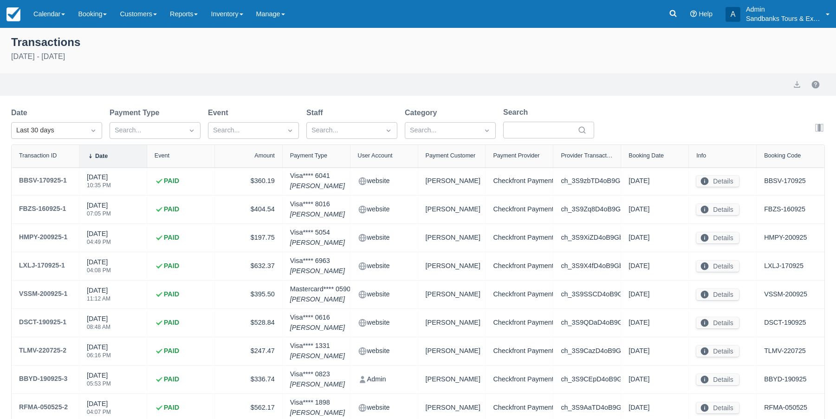
select select "10"
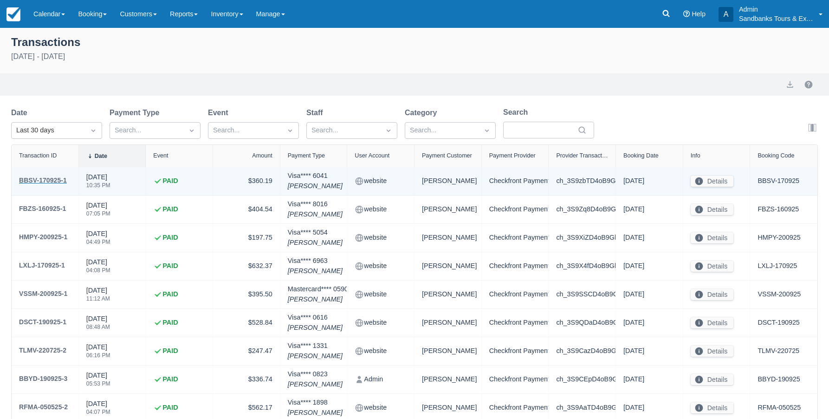
click at [52, 177] on div "BBSV-170925-1" at bounding box center [43, 179] width 48 height 11
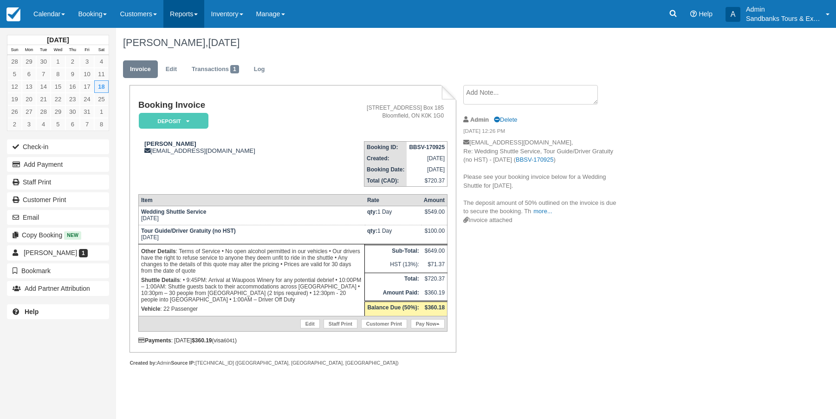
click at [179, 16] on link "Reports" at bounding box center [183, 14] width 41 height 28
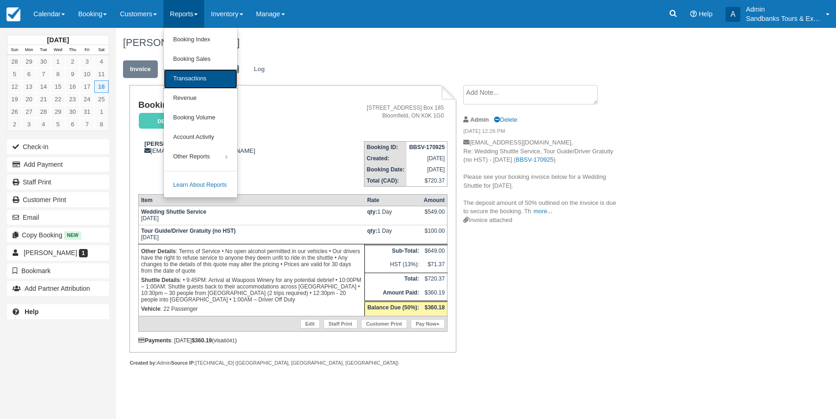
click at [206, 76] on link "Transactions" at bounding box center [200, 78] width 73 height 19
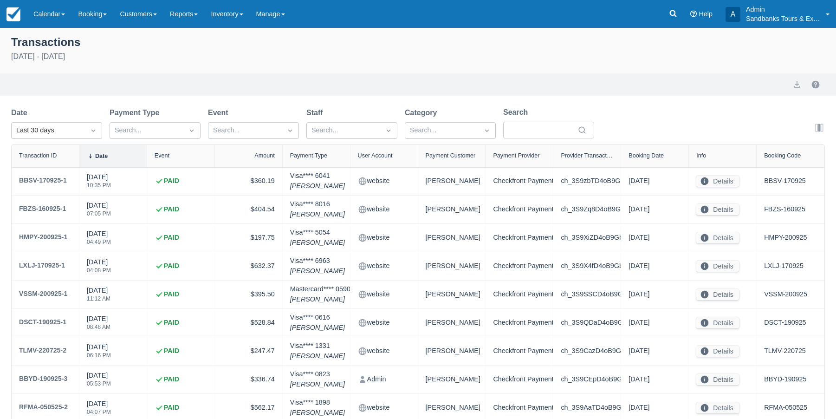
select select "10"
click at [198, 17] on link "Reports" at bounding box center [183, 14] width 41 height 28
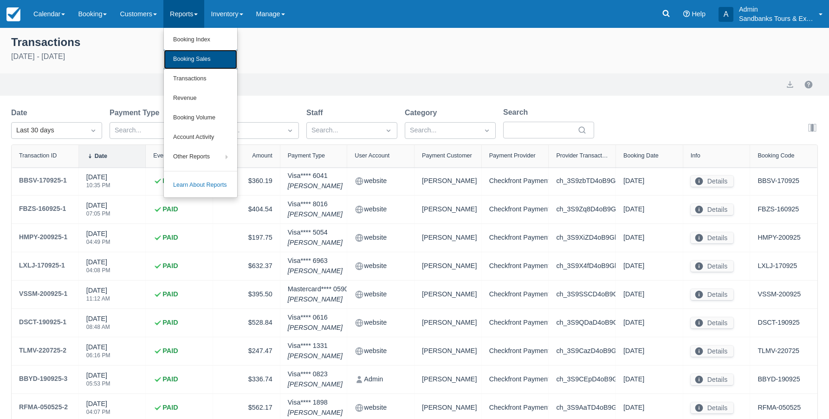
click at [203, 58] on link "Booking Sales" at bounding box center [200, 59] width 73 height 19
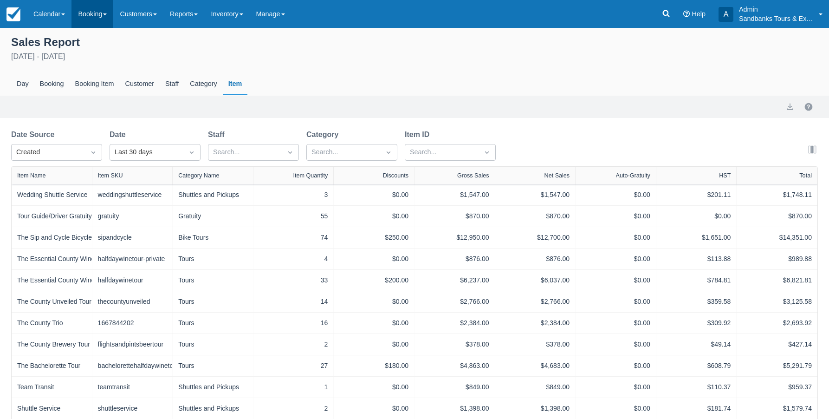
click at [100, 15] on link "Booking" at bounding box center [92, 14] width 42 height 28
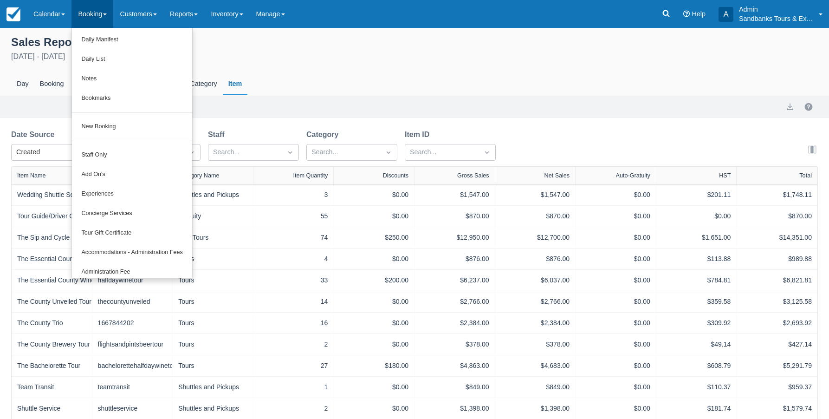
click at [285, 68] on div "Sales Report [DATE] - [DATE] Day Booking Booking Item Customer Staff Category I…" at bounding box center [414, 64] width 829 height 62
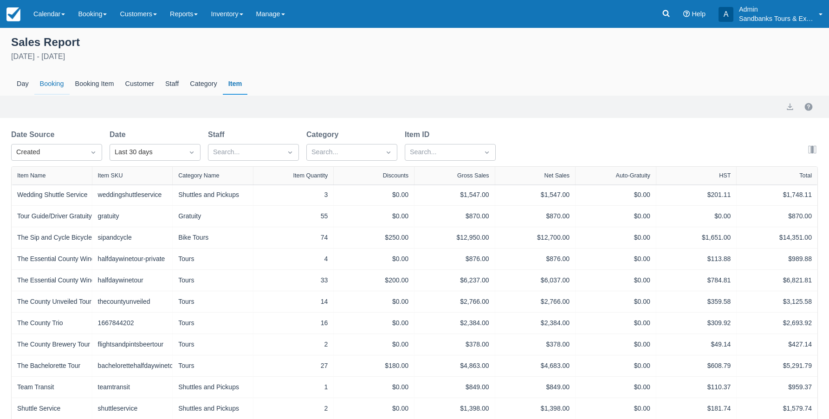
click at [52, 84] on div "Booking" at bounding box center [51, 83] width 35 height 21
select select "20"
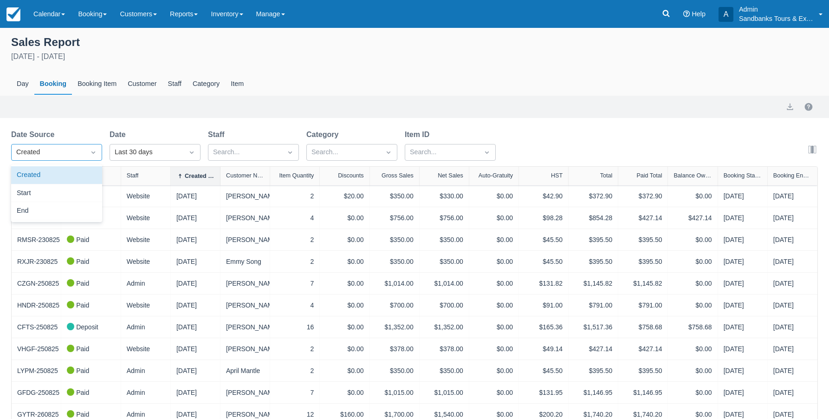
click at [93, 151] on icon "Dropdown icon" at bounding box center [93, 152] width 9 height 9
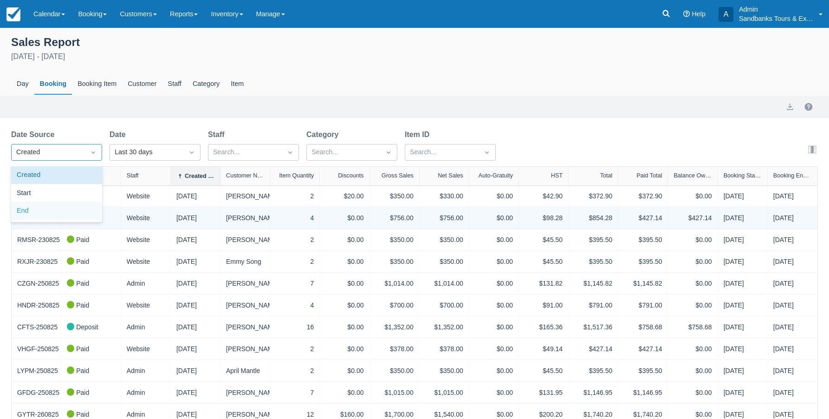
click at [62, 207] on div "End" at bounding box center [56, 211] width 91 height 18
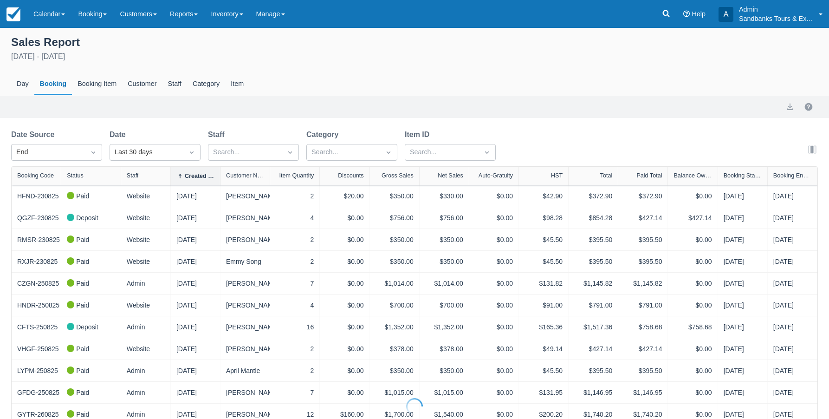
select select "20"
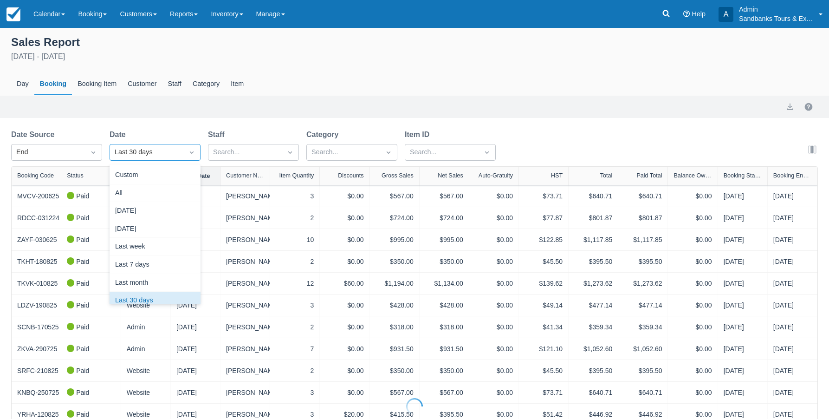
scroll to position [12, 0]
select select "20"
click at [163, 175] on div "Custom" at bounding box center [155, 175] width 91 height 18
select select "20"
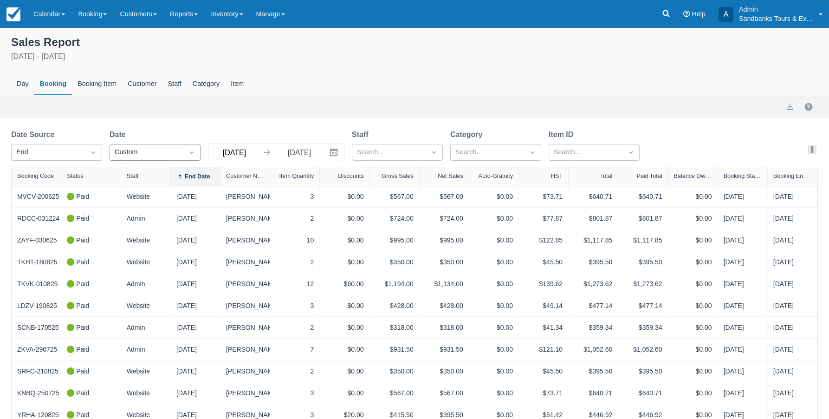
click at [225, 153] on input "08/23/25" at bounding box center [234, 152] width 52 height 17
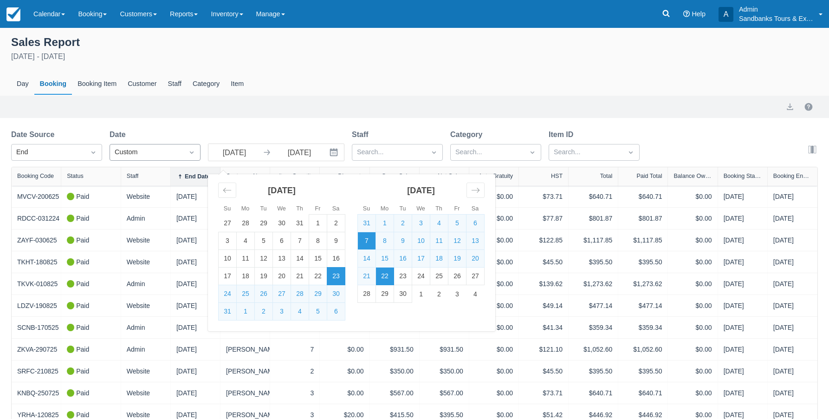
click at [365, 242] on td "7" at bounding box center [367, 241] width 18 height 18
type input "09/07/25"
select select "20"
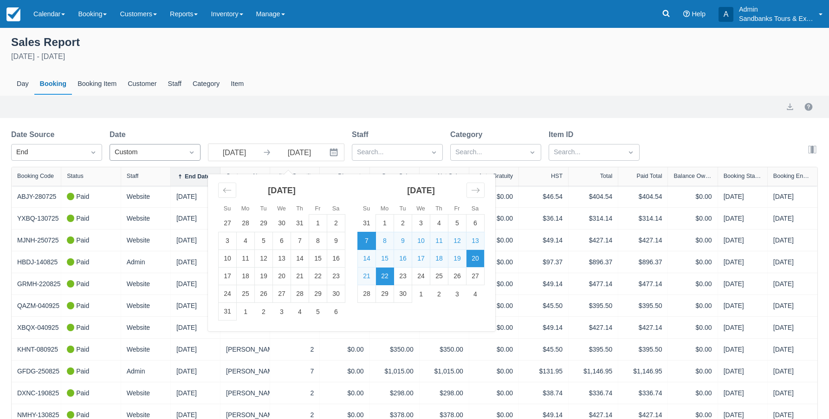
click at [478, 258] on td "20" at bounding box center [475, 259] width 18 height 18
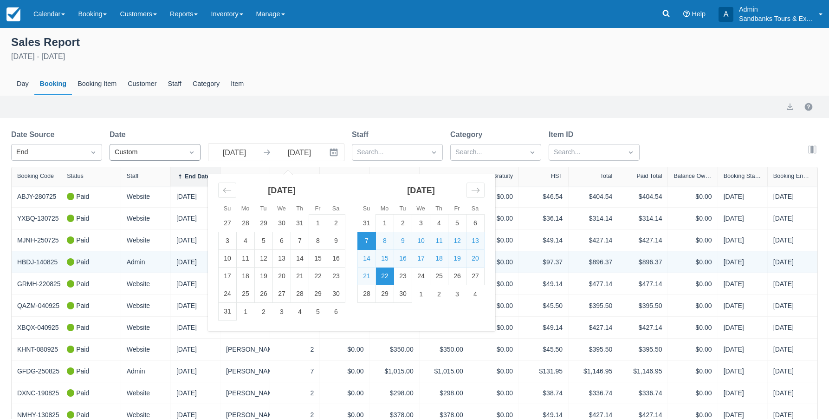
type input "[DATE]"
select select "20"
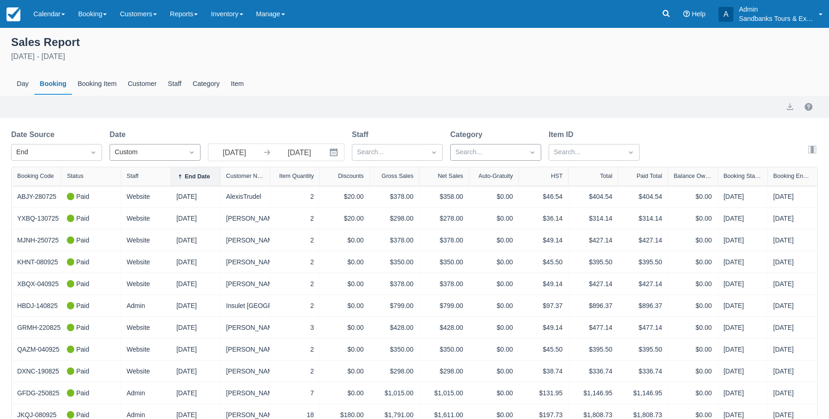
click at [498, 152] on div at bounding box center [487, 152] width 64 height 12
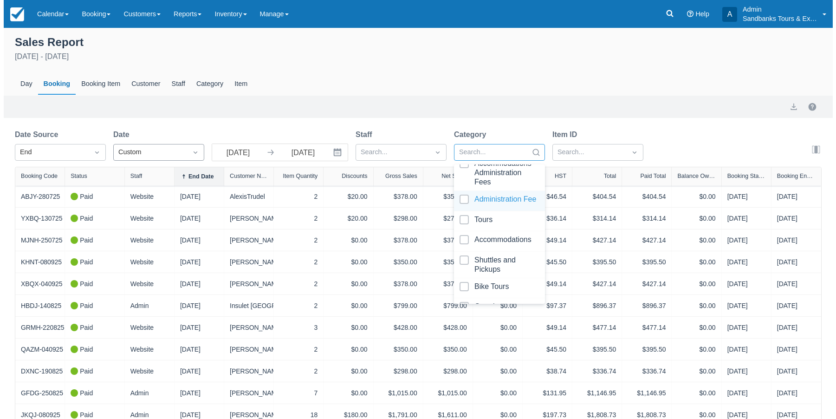
scroll to position [148, 0]
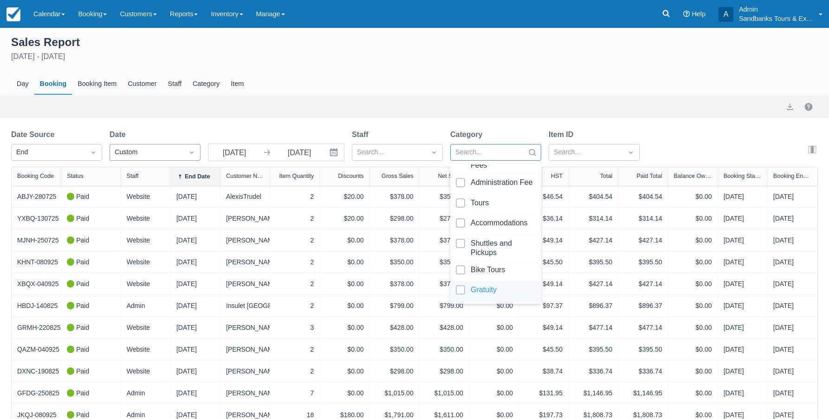
click at [487, 289] on div at bounding box center [496, 291] width 80 height 13
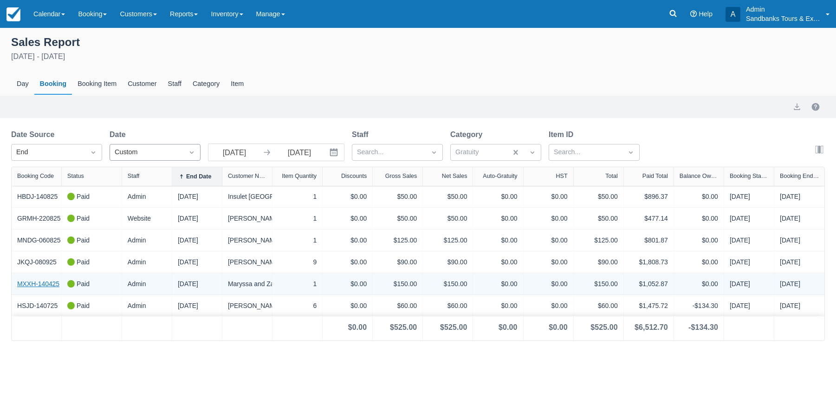
click at [44, 284] on link "MXXH-140425" at bounding box center [38, 284] width 42 height 10
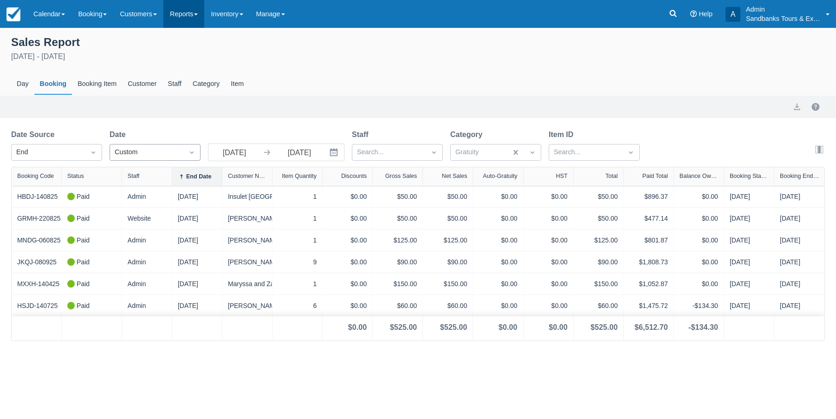
click at [198, 15] on span at bounding box center [196, 14] width 4 height 2
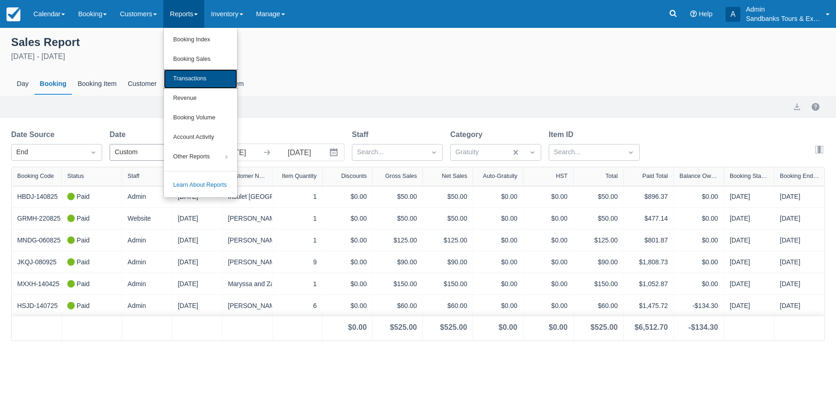
click at [203, 77] on link "Transactions" at bounding box center [200, 78] width 73 height 19
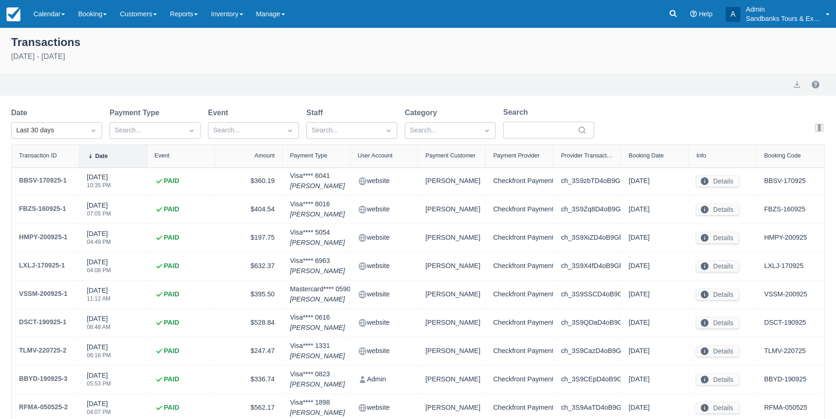
select select "10"
